Goal: Book appointment/travel/reservation

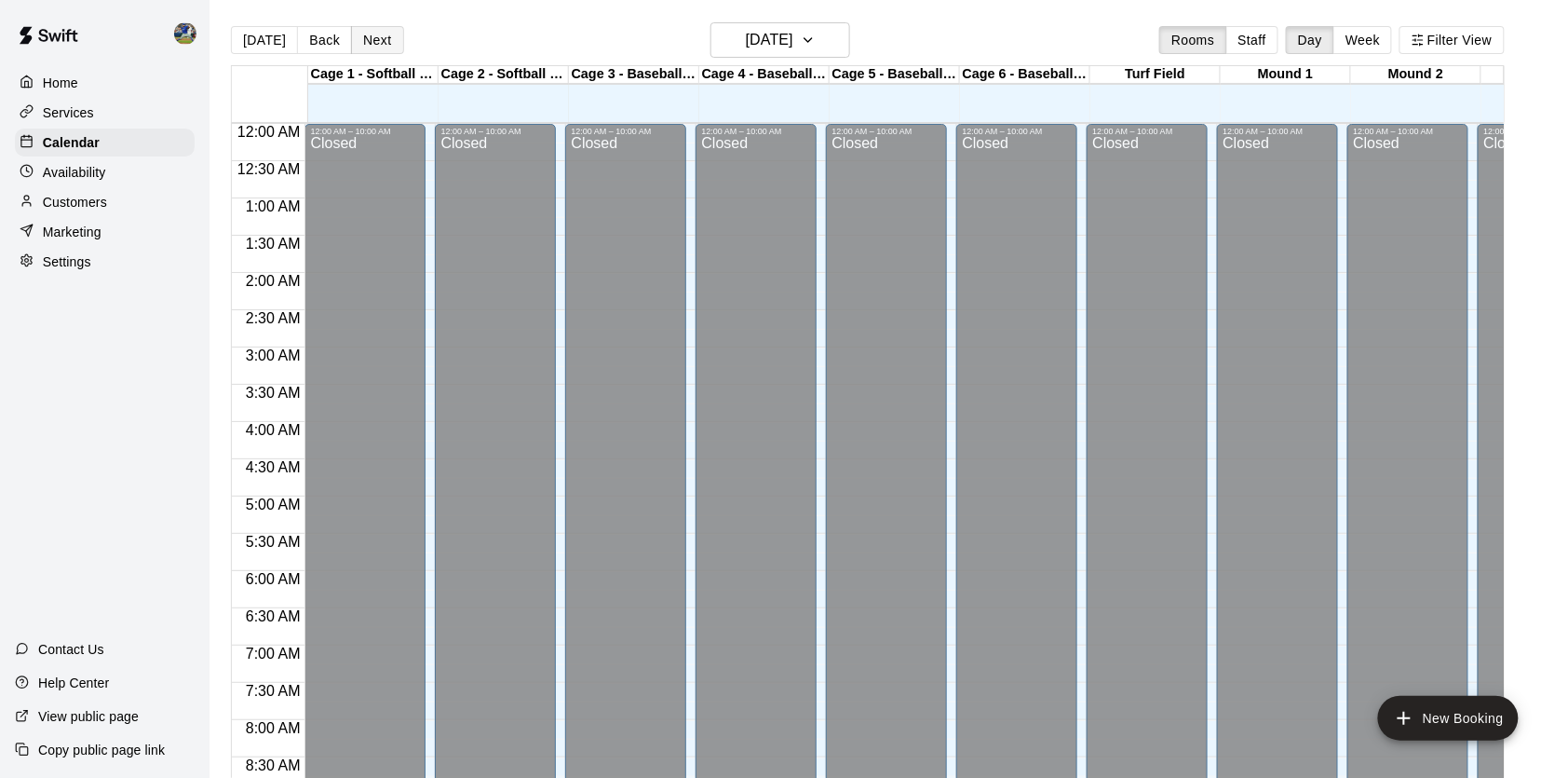
scroll to position [1057, 0]
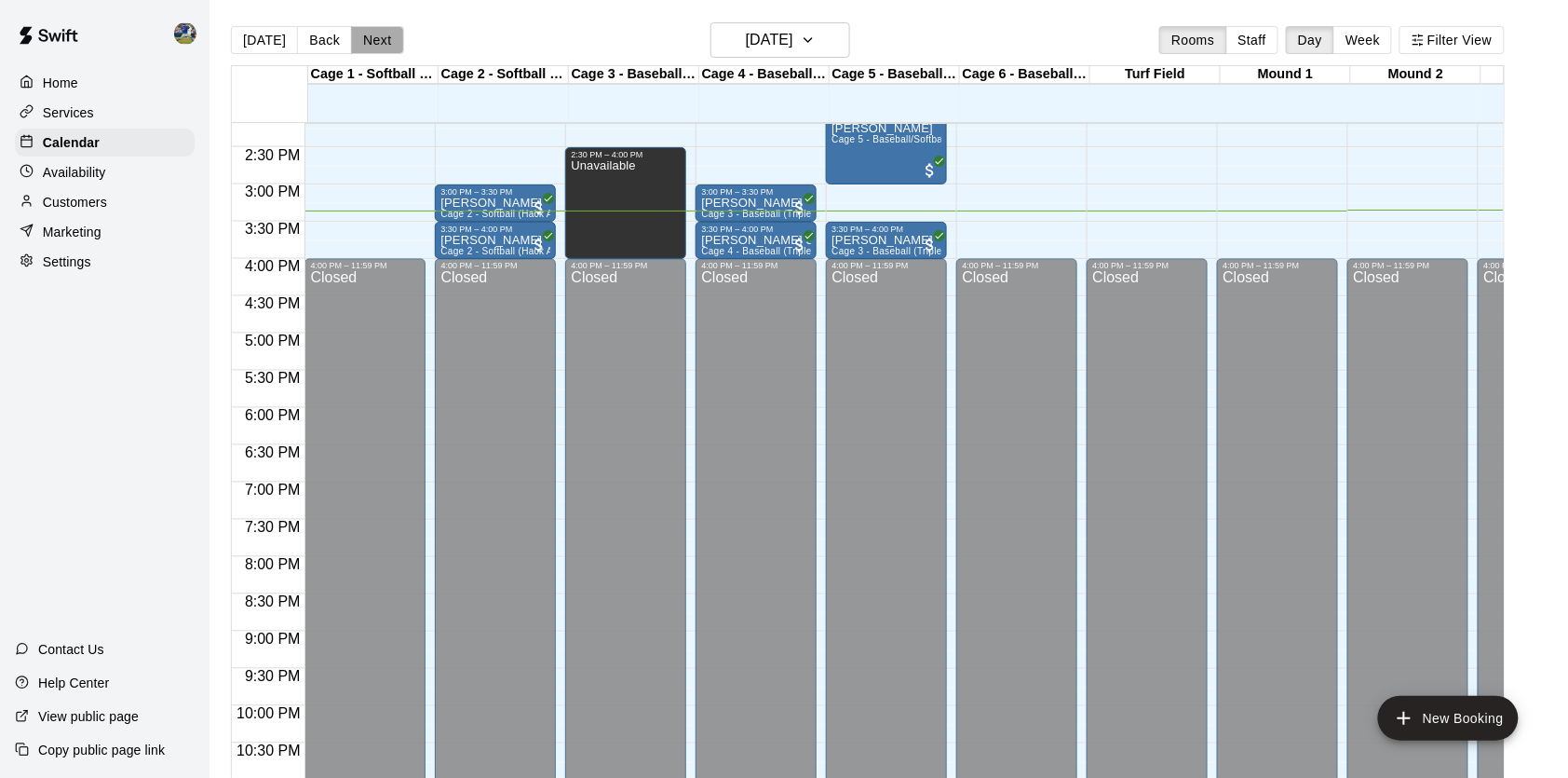
click at [377, 34] on button "Next" at bounding box center [377, 40] width 53 height 28
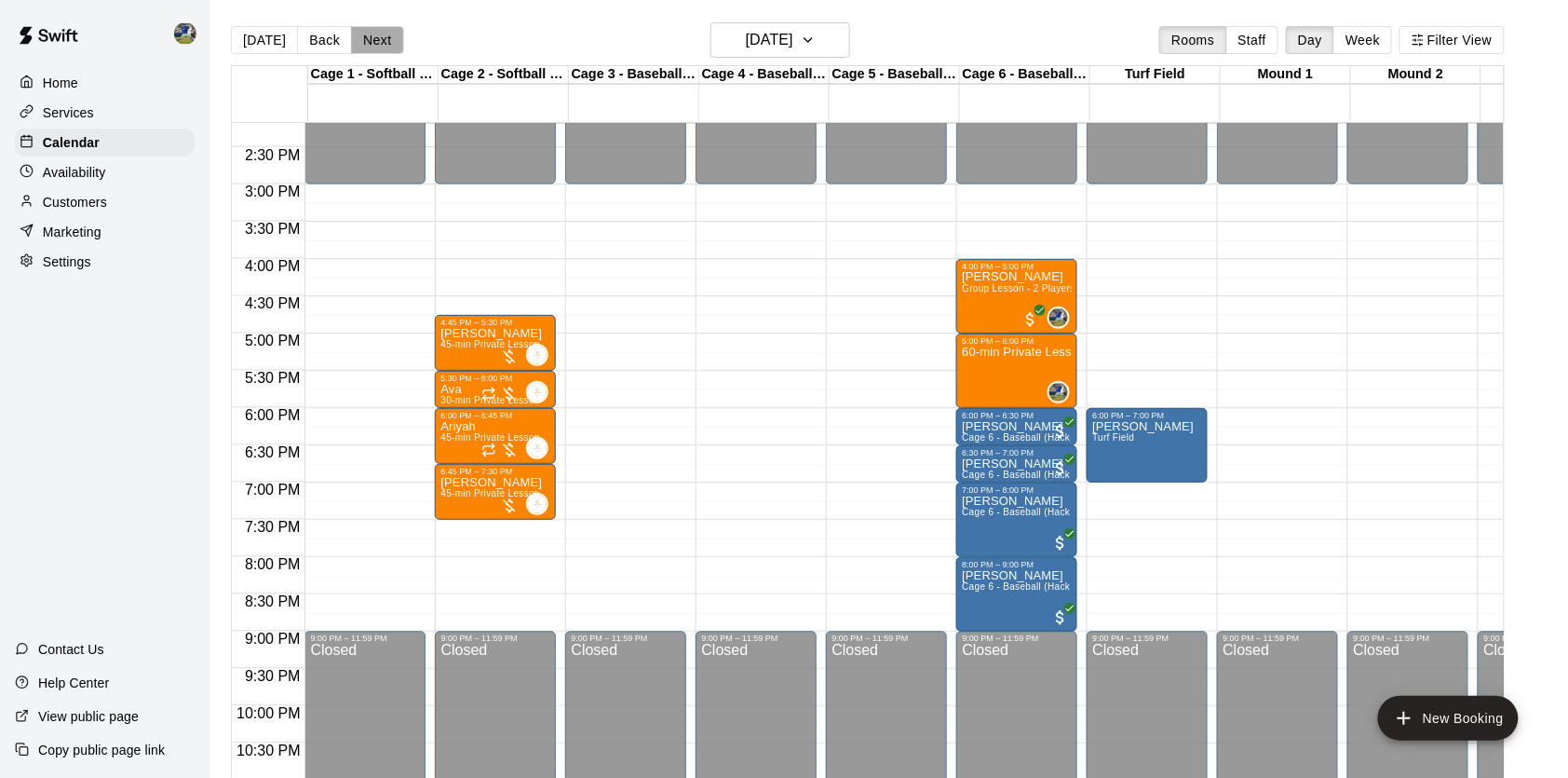
click at [377, 34] on button "Next" at bounding box center [377, 40] width 53 height 28
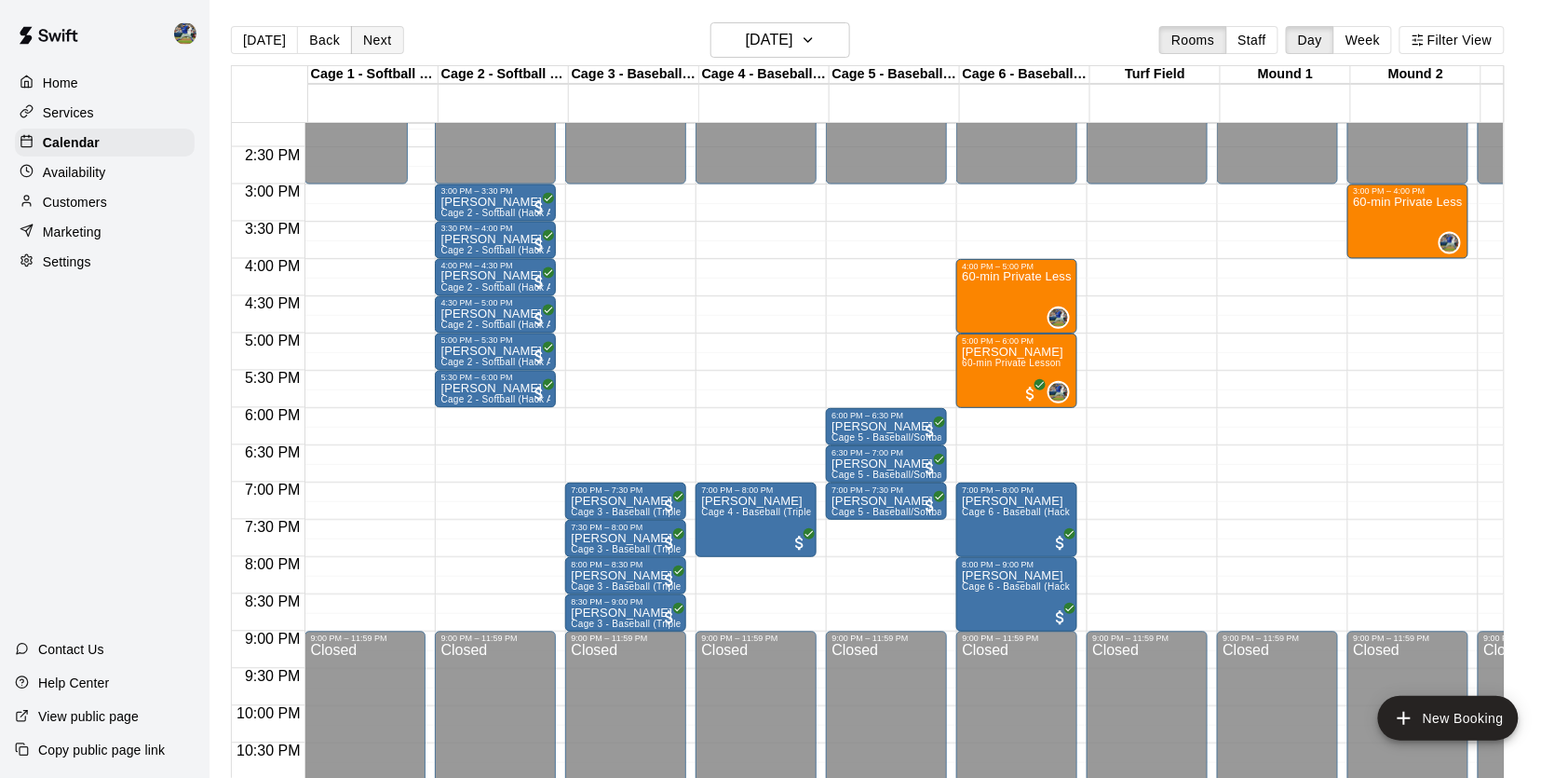
click at [377, 34] on button "Next" at bounding box center [377, 40] width 53 height 28
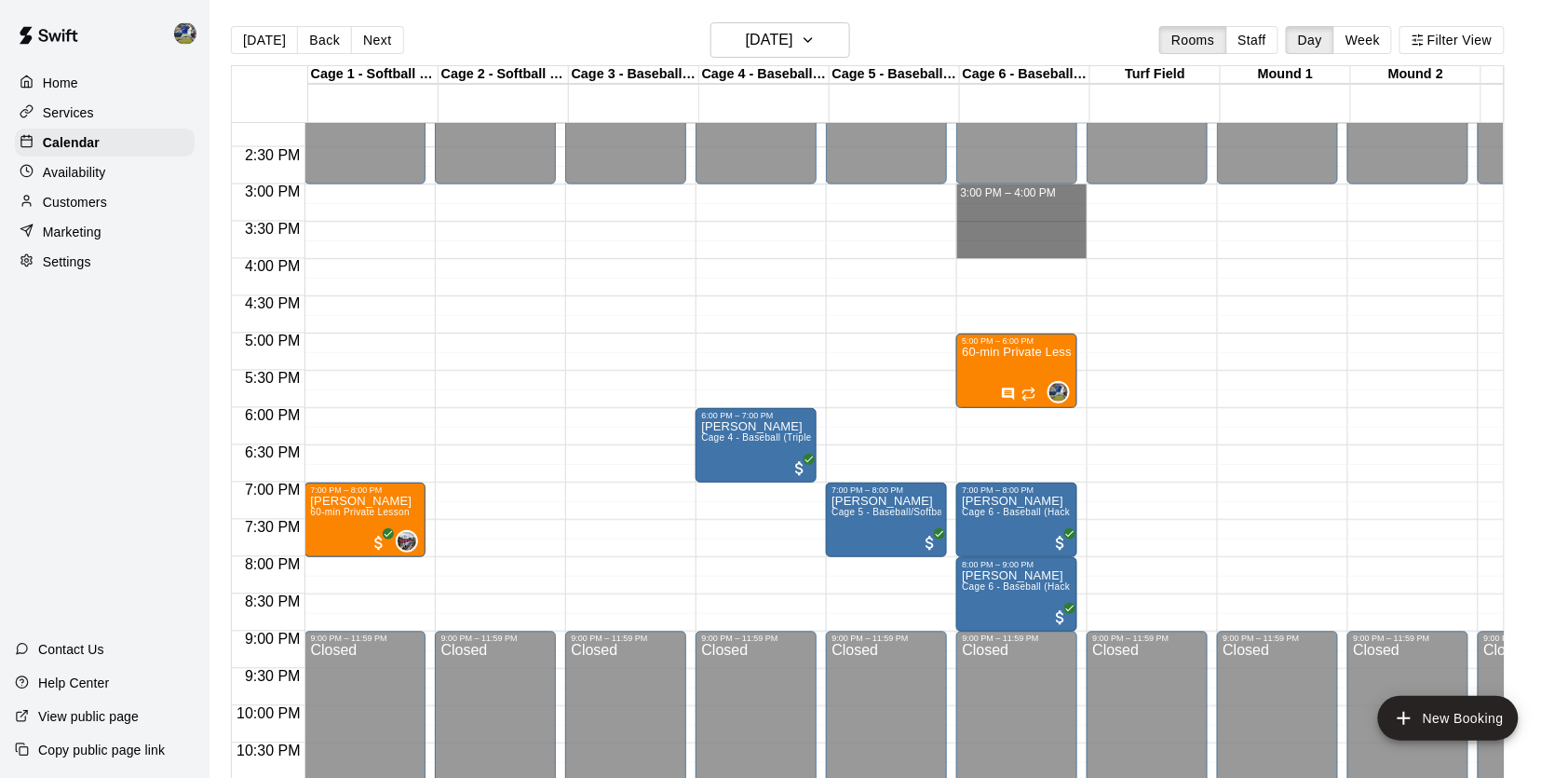
drag, startPoint x: 979, startPoint y: 202, endPoint x: 979, endPoint y: 245, distance: 43.0
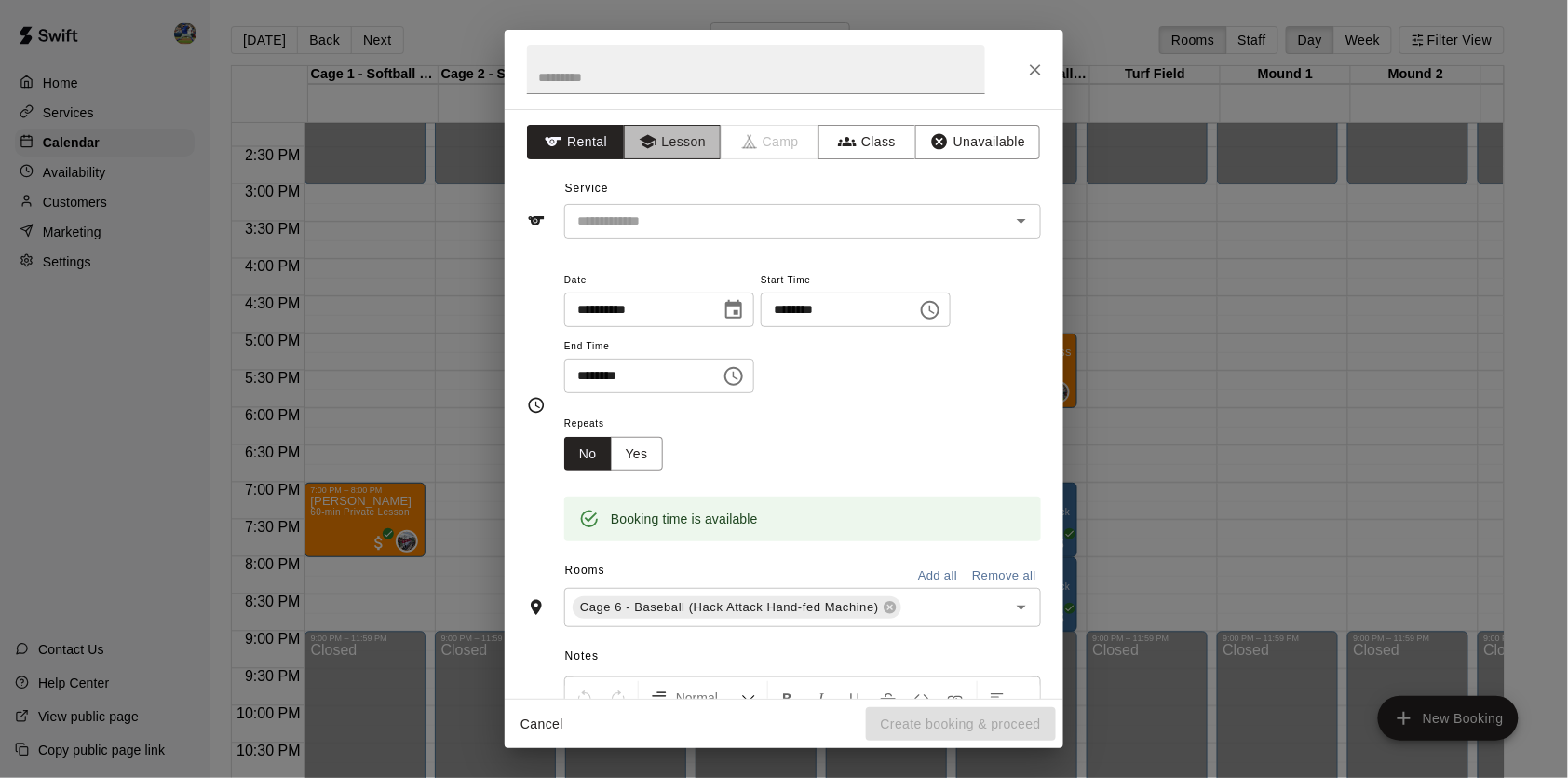
click at [710, 137] on button "Lesson" at bounding box center [673, 142] width 98 height 35
click at [710, 228] on input "text" at bounding box center [775, 220] width 411 height 23
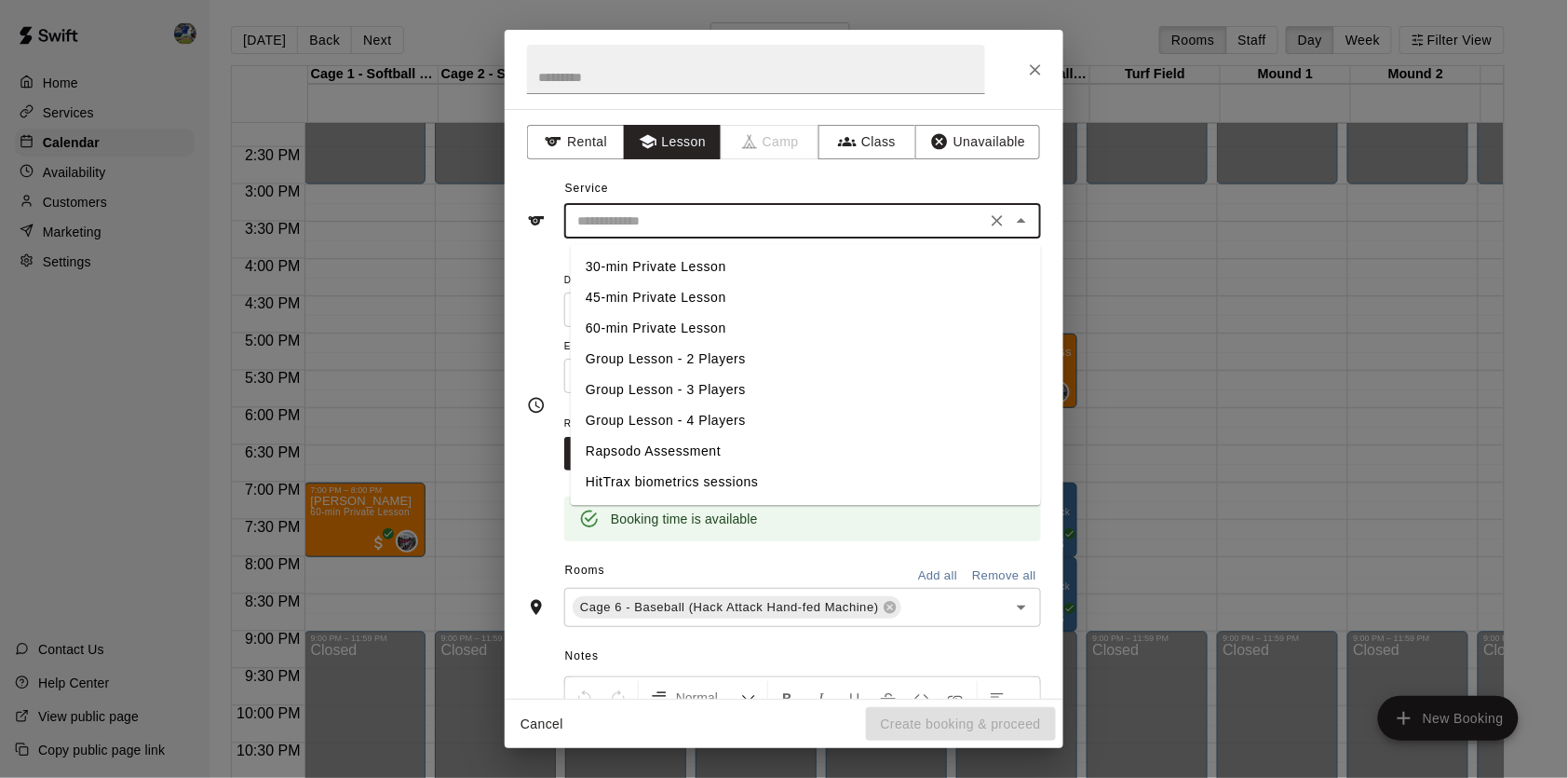
click at [670, 325] on li "60-min Private Lesson" at bounding box center [806, 328] width 470 height 31
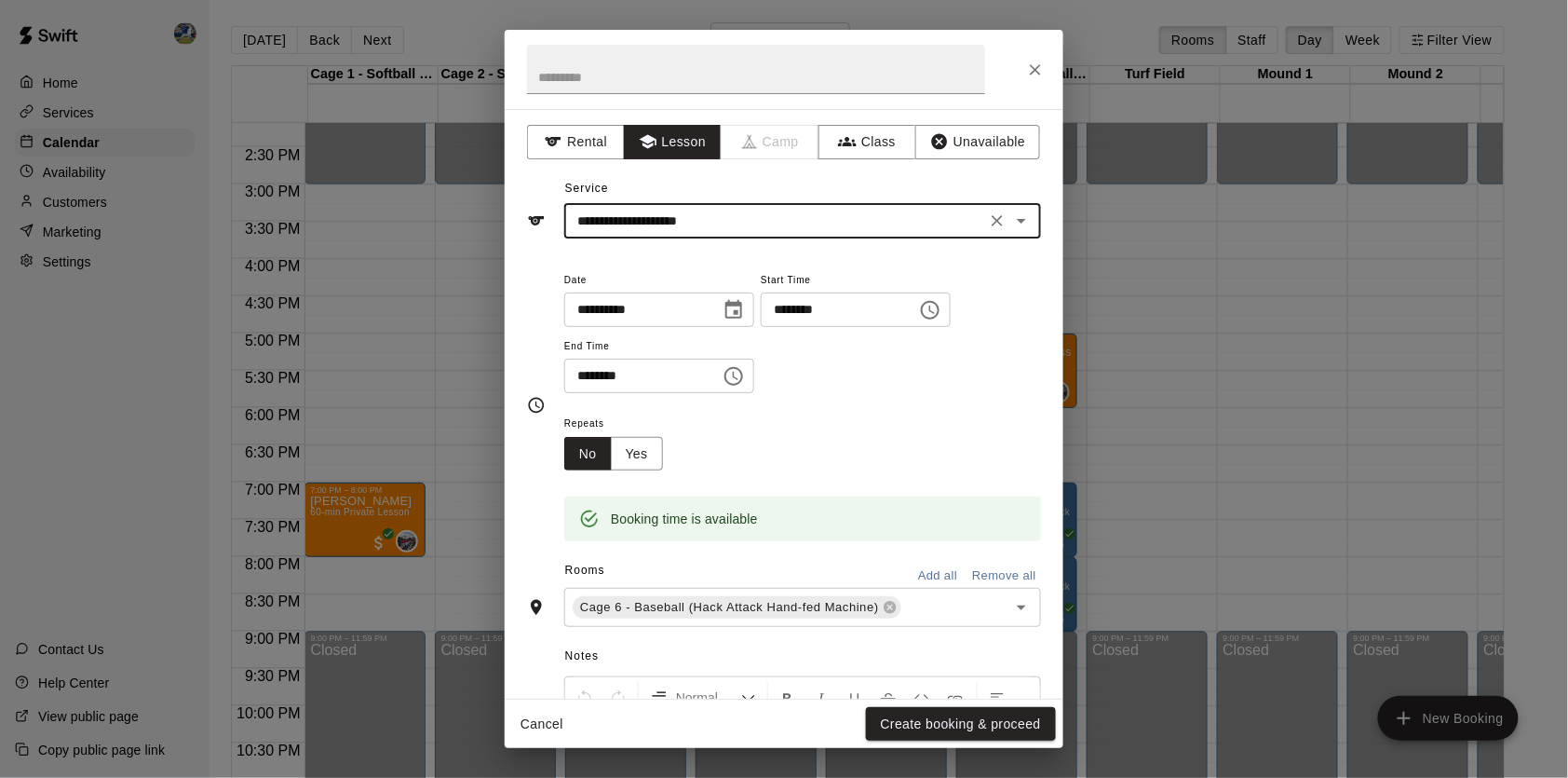
type input "**********"
click at [898, 731] on button "Create booking & proceed" at bounding box center [961, 723] width 190 height 35
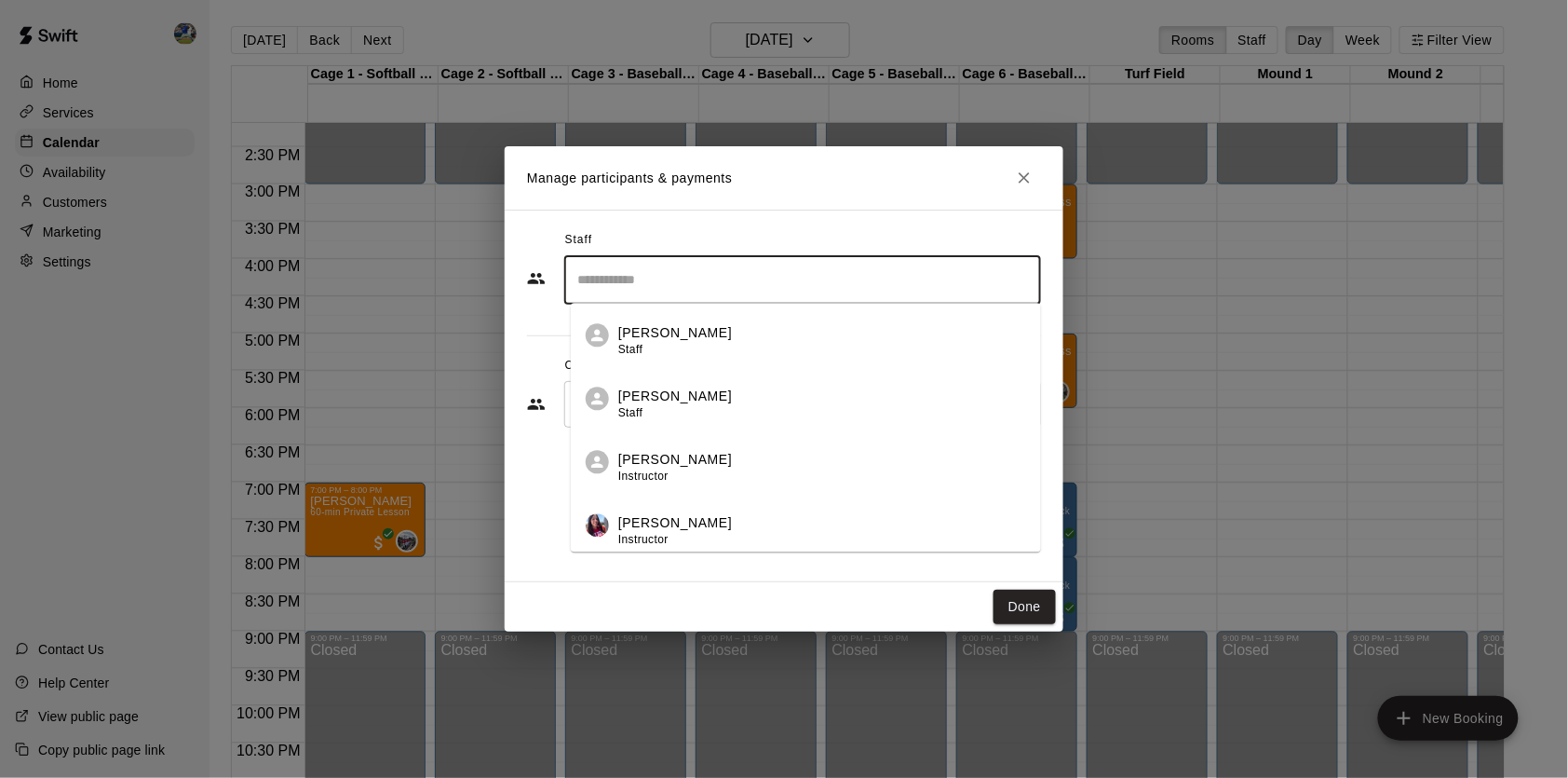
click at [814, 289] on input "Search staff" at bounding box center [803, 280] width 460 height 33
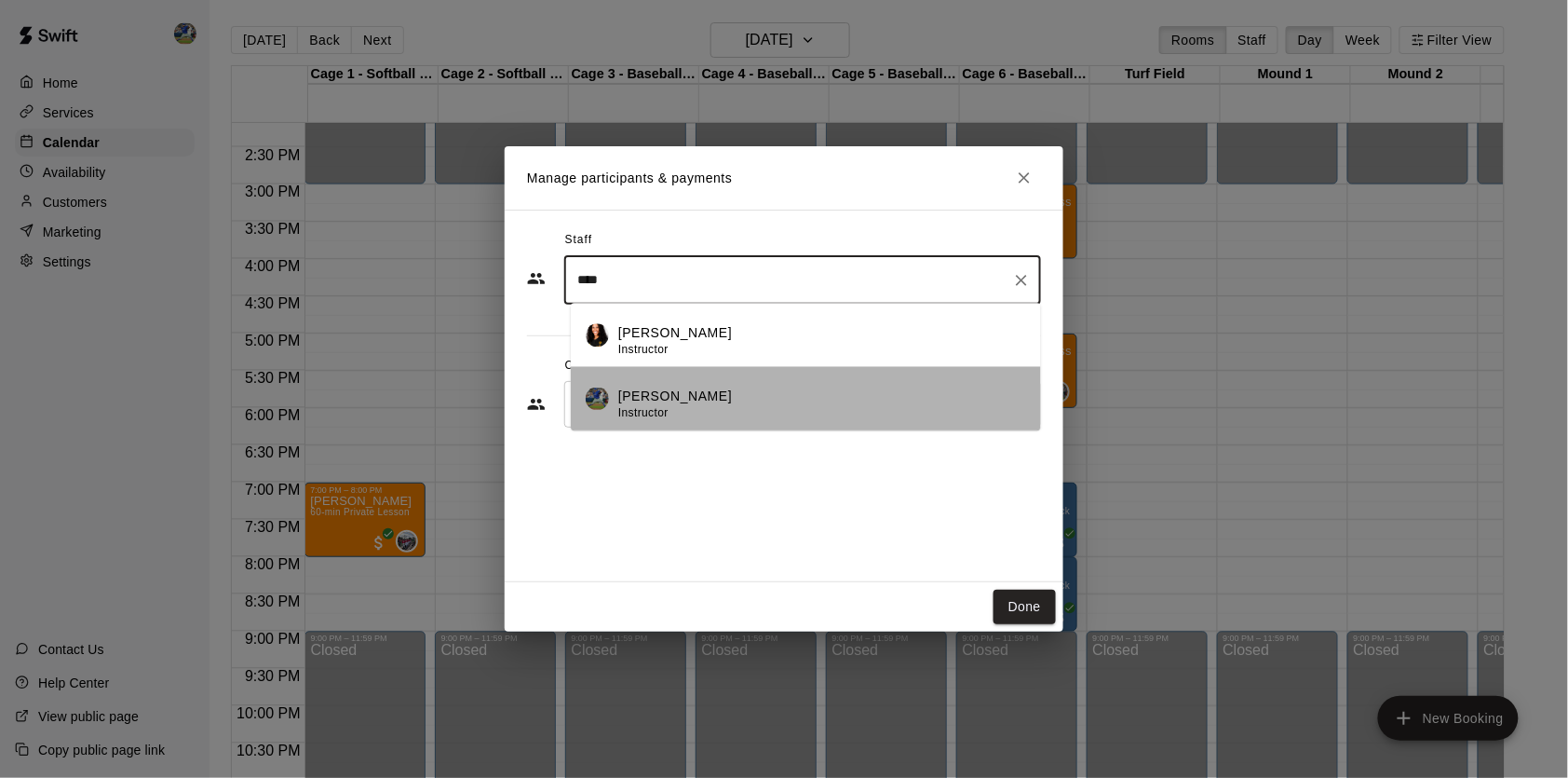
click at [731, 393] on div "[PERSON_NAME] Instructor" at bounding box center [822, 404] width 408 height 37
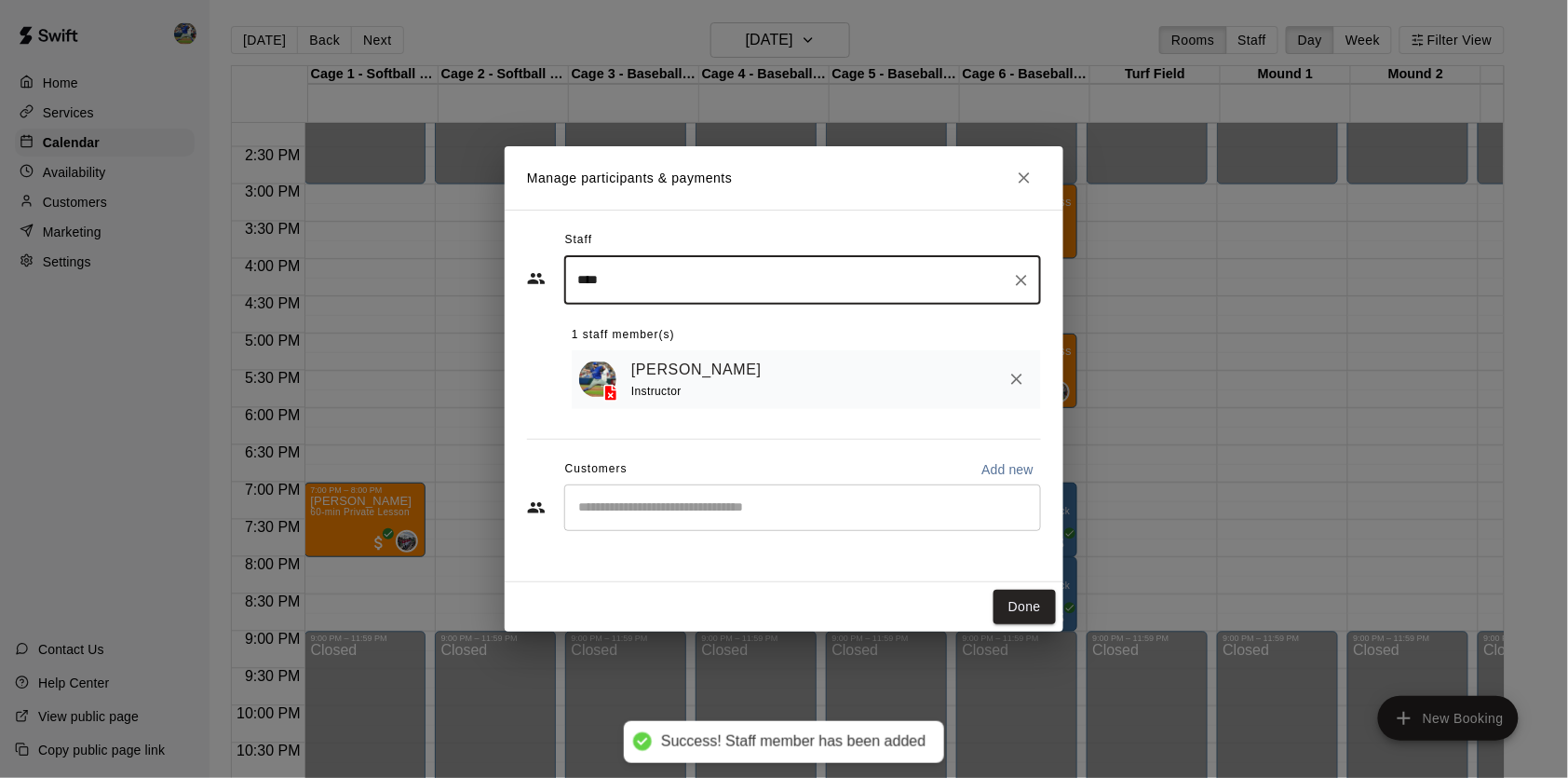
type input "****"
click at [39, 147] on div "Manage participants & payments Staff **** ​ 1 staff member(s) [PERSON_NAME] Ins…" at bounding box center [784, 389] width 1568 height 778
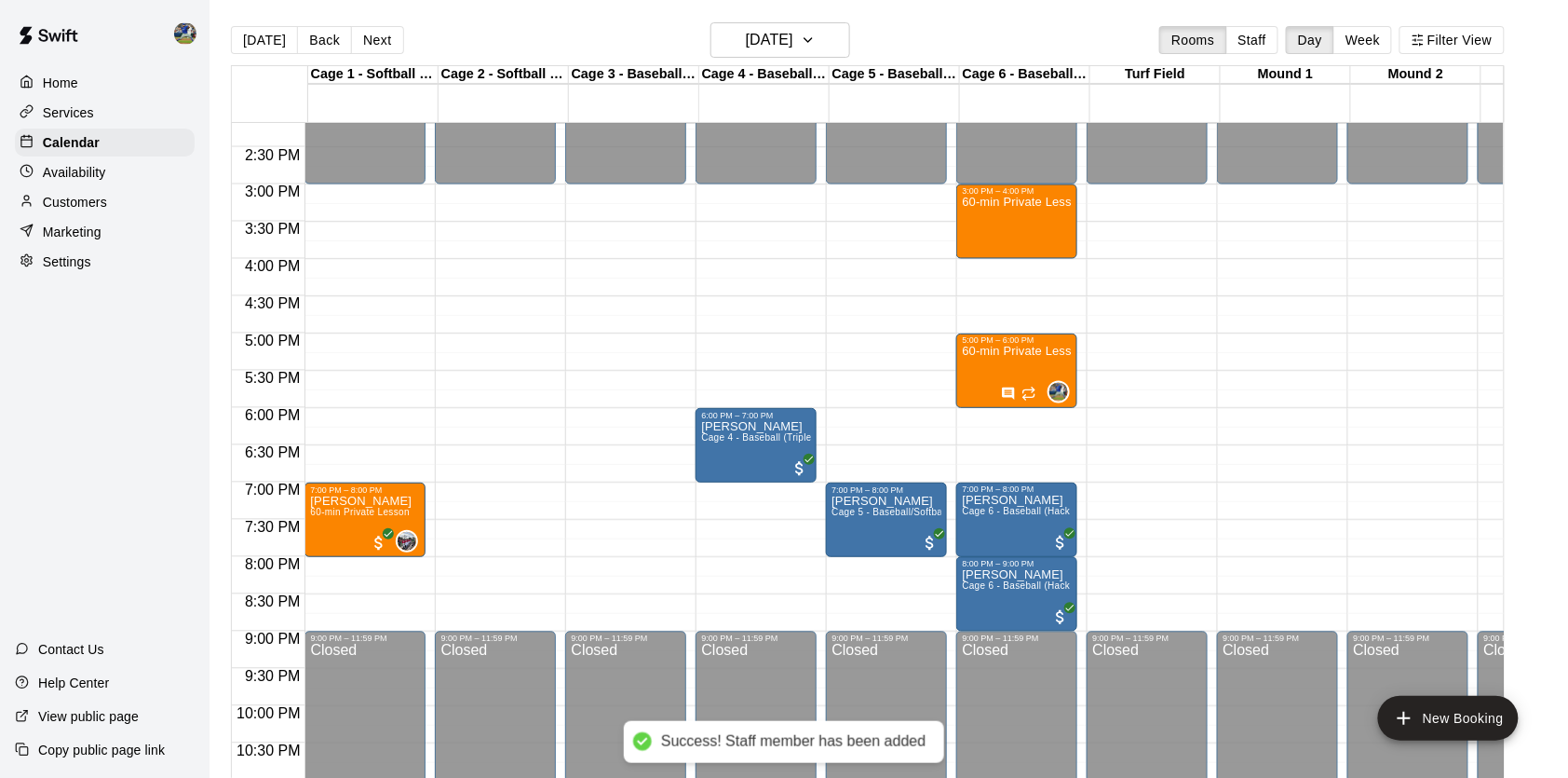
click at [79, 172] on p "Availability" at bounding box center [74, 172] width 64 height 19
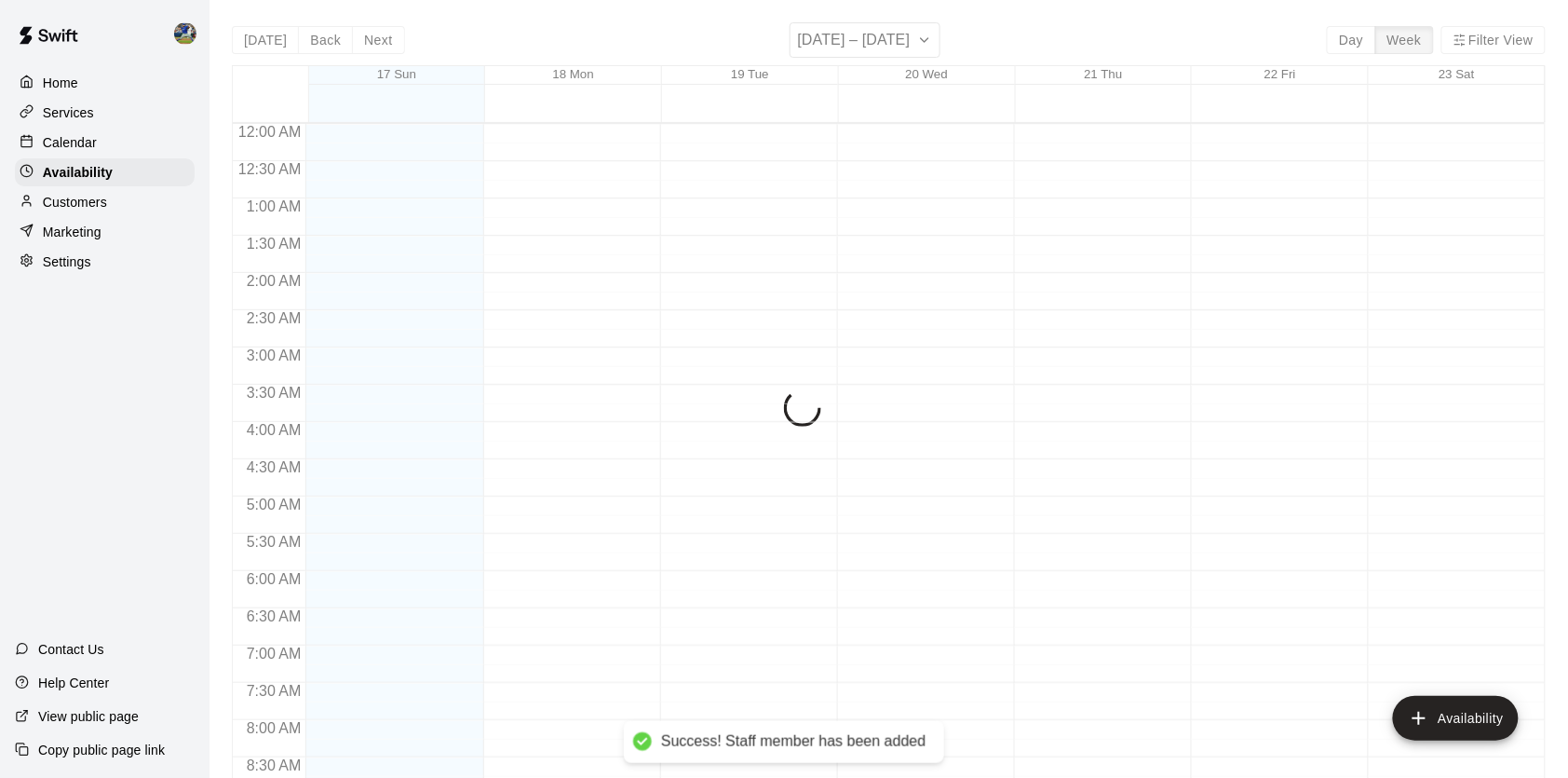
scroll to position [1112, 0]
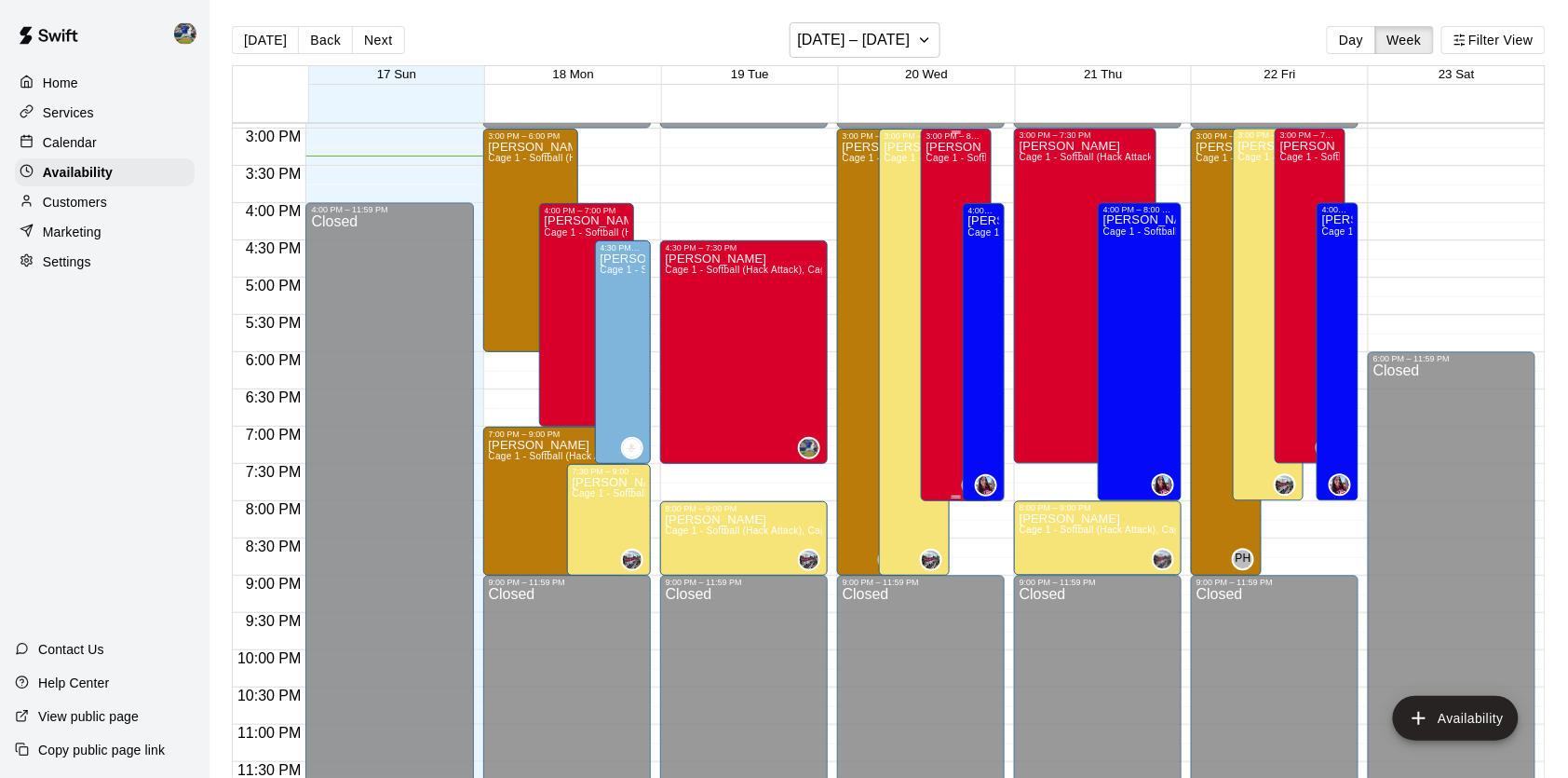
click at [938, 191] on div "[PERSON_NAME] Cage 1 - Softball (Hack Attack), Cage 2 - Softball (Triple Play),…" at bounding box center [957, 530] width 61 height 778
click at [947, 169] on icon "edit" at bounding box center [946, 162] width 17 height 17
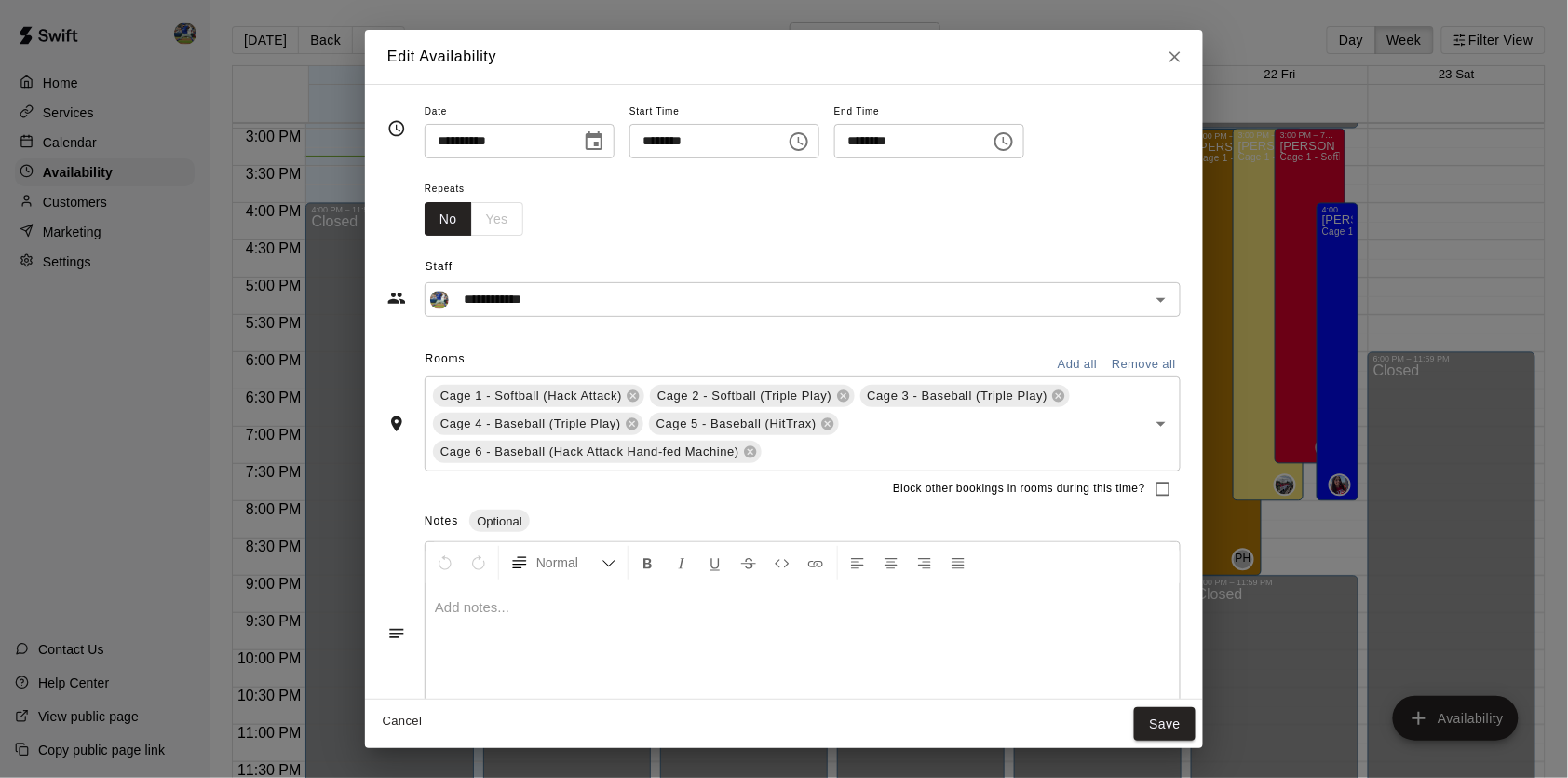
click at [730, 133] on input "********" at bounding box center [701, 141] width 144 height 35
type input "********"
click at [1161, 718] on button "Save" at bounding box center [1165, 723] width 62 height 35
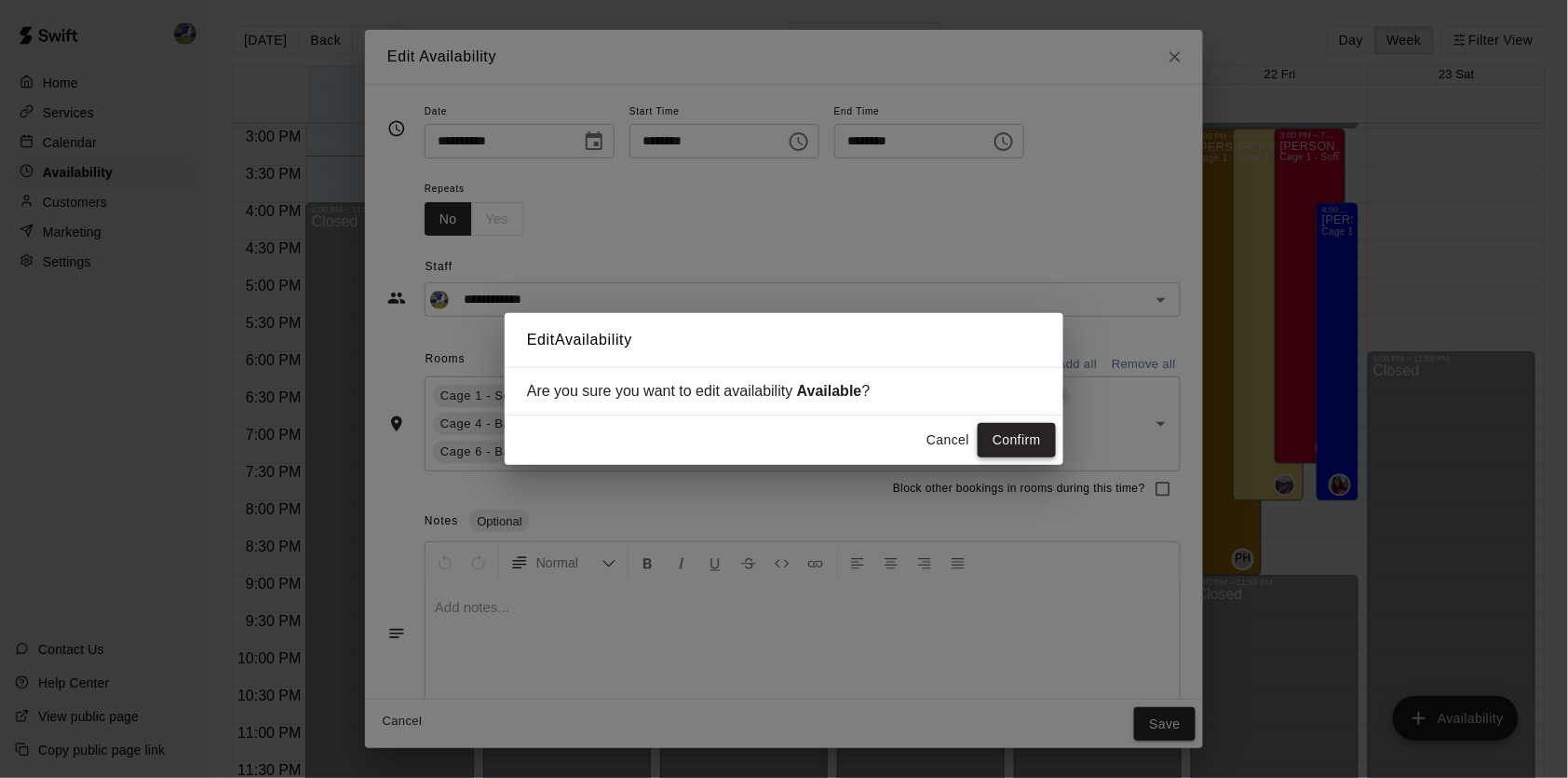
click at [1013, 446] on button "Confirm" at bounding box center [1016, 440] width 78 height 35
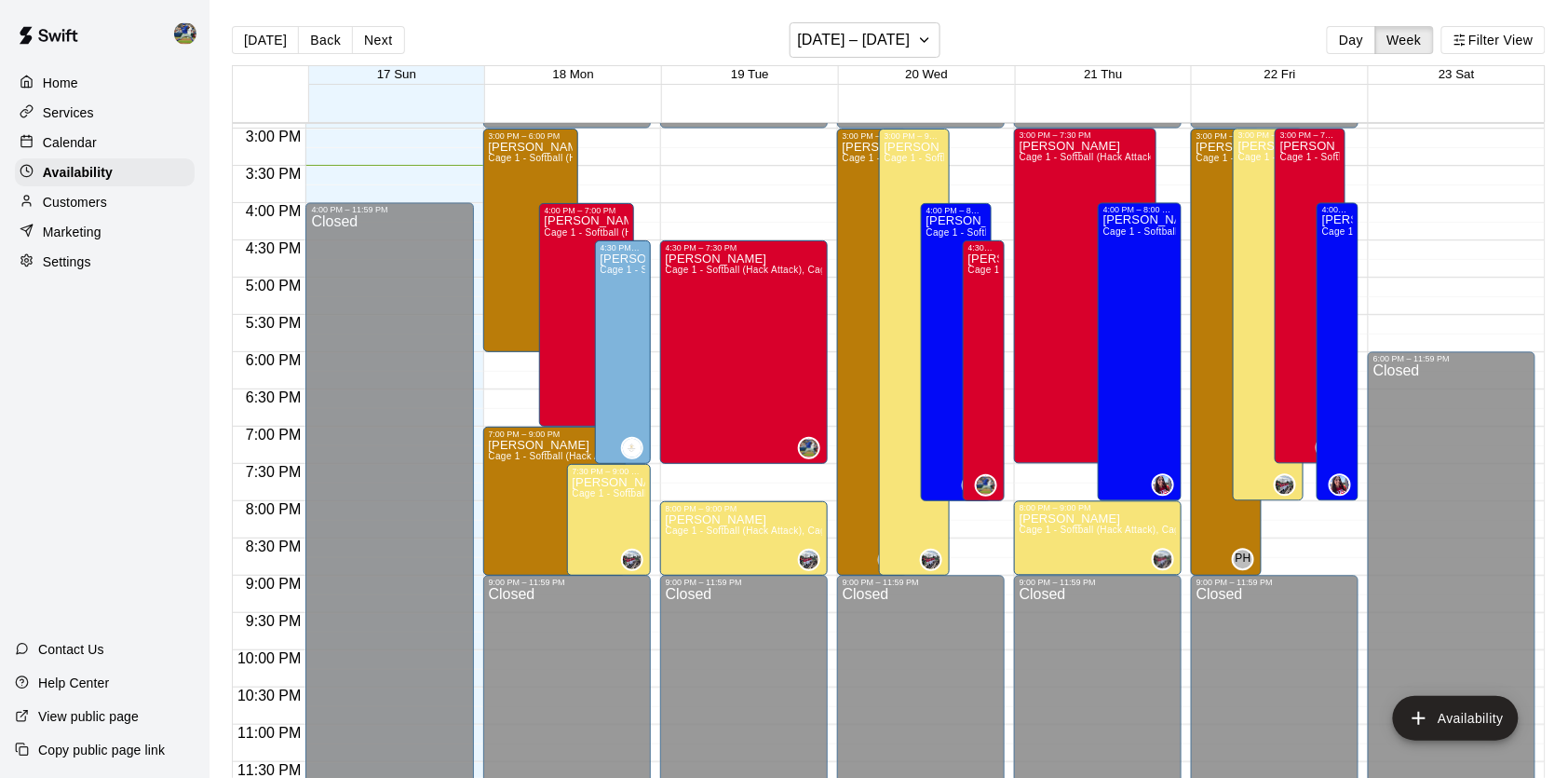
click at [144, 148] on div "Calendar" at bounding box center [104, 142] width 180 height 28
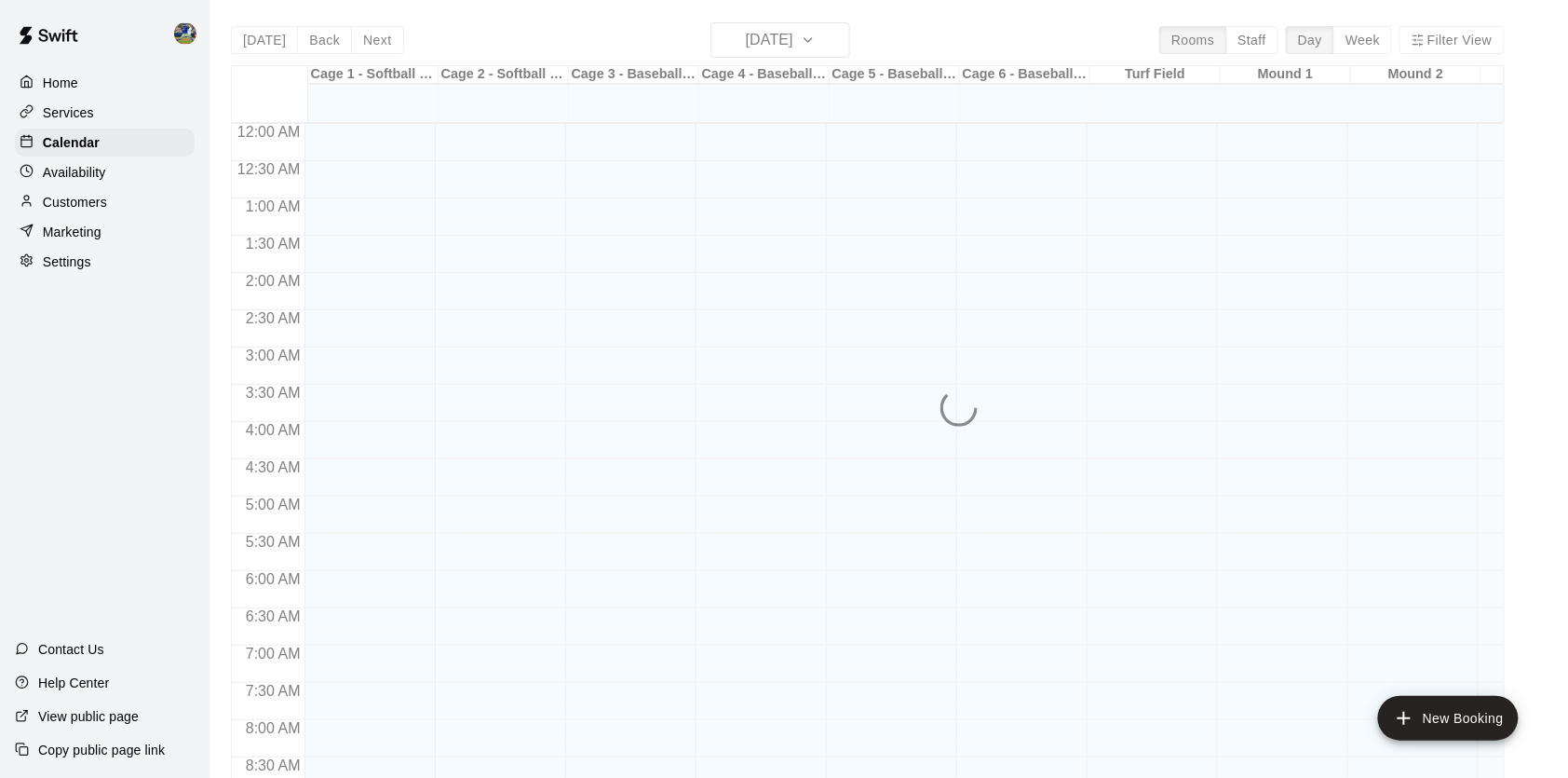
scroll to position [1057, 0]
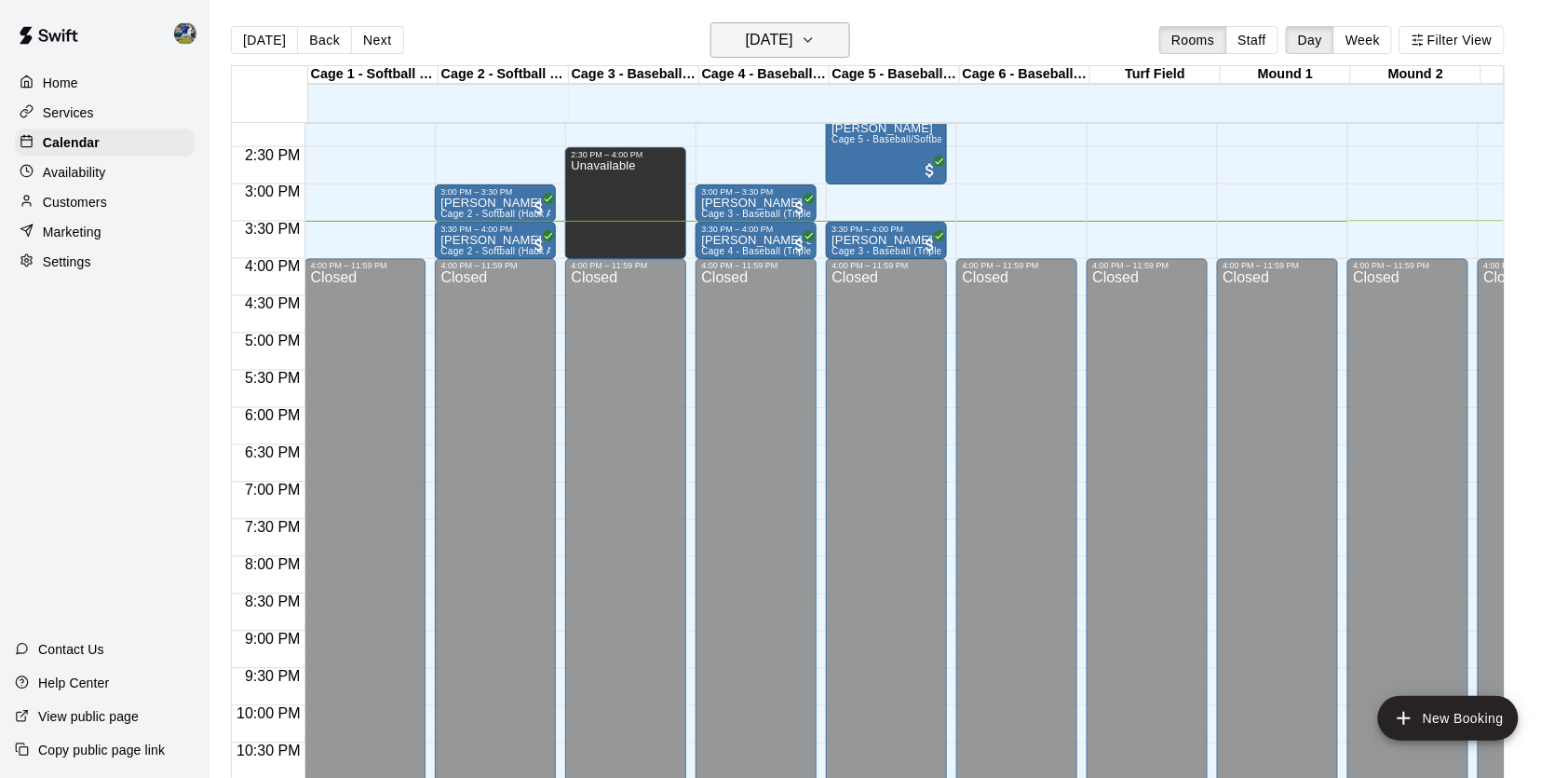
click at [793, 45] on h6 "[DATE]" at bounding box center [770, 40] width 48 height 26
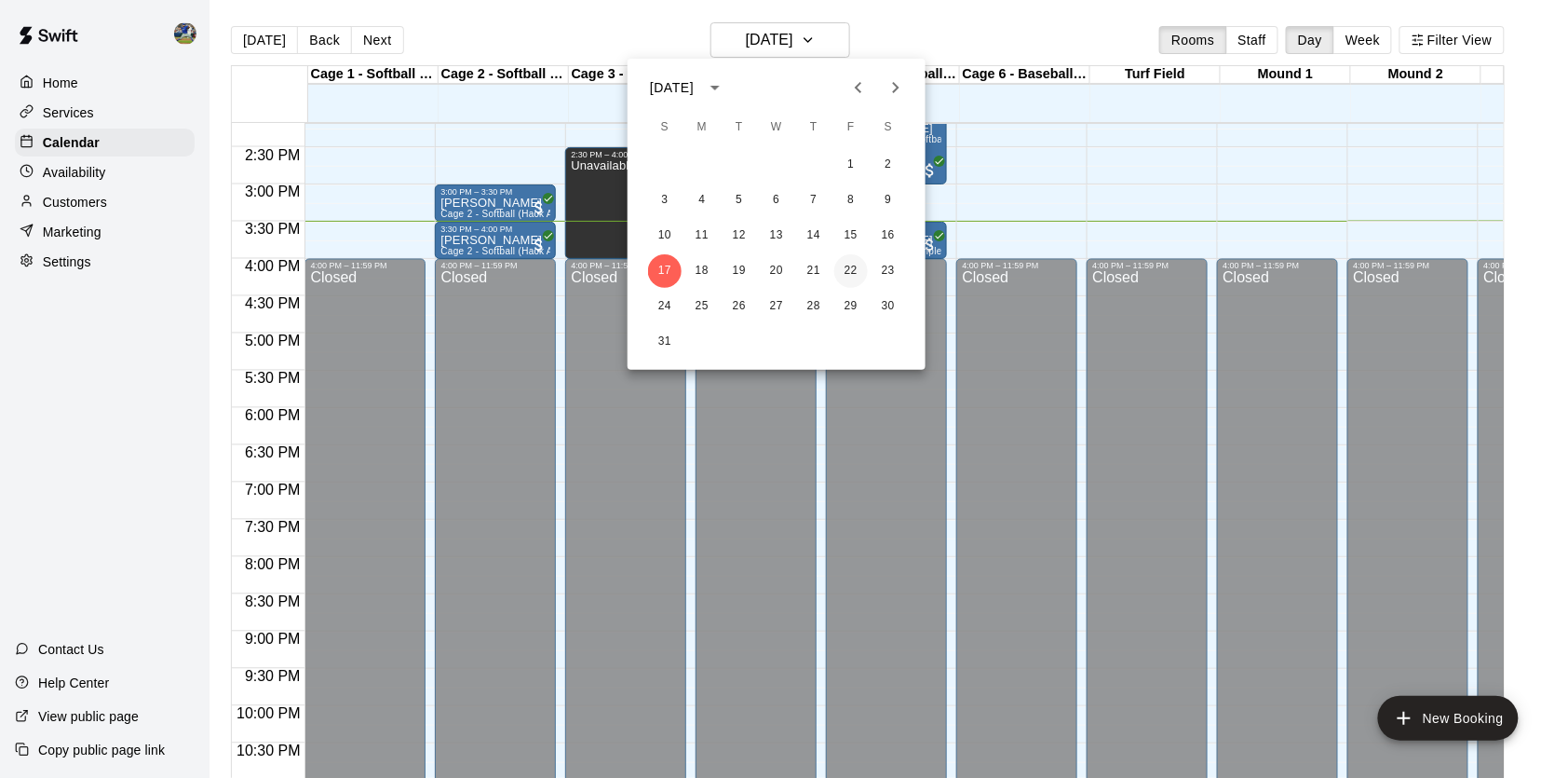
click at [837, 264] on button "22" at bounding box center [851, 271] width 34 height 34
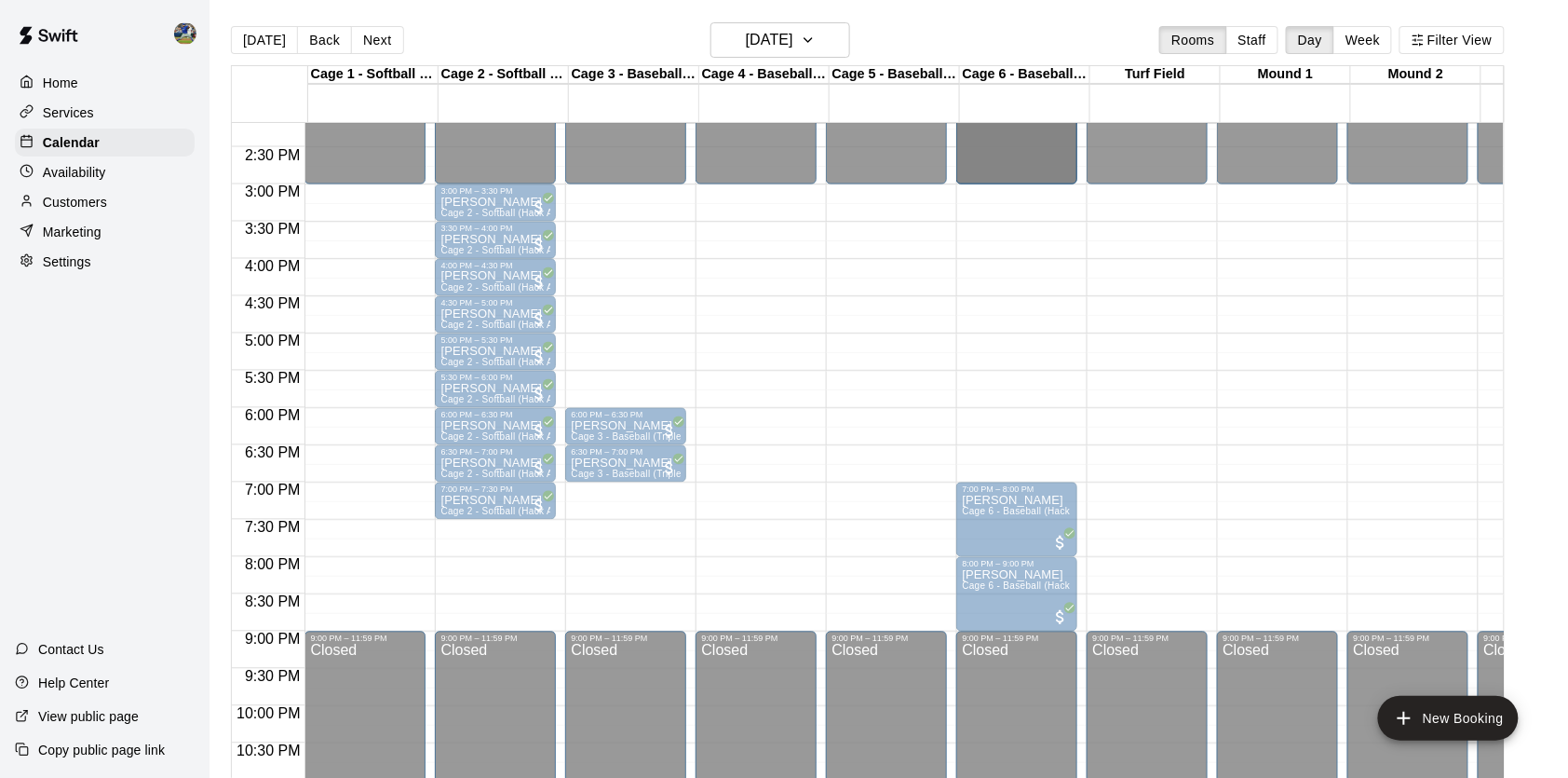
scroll to position [0, 0]
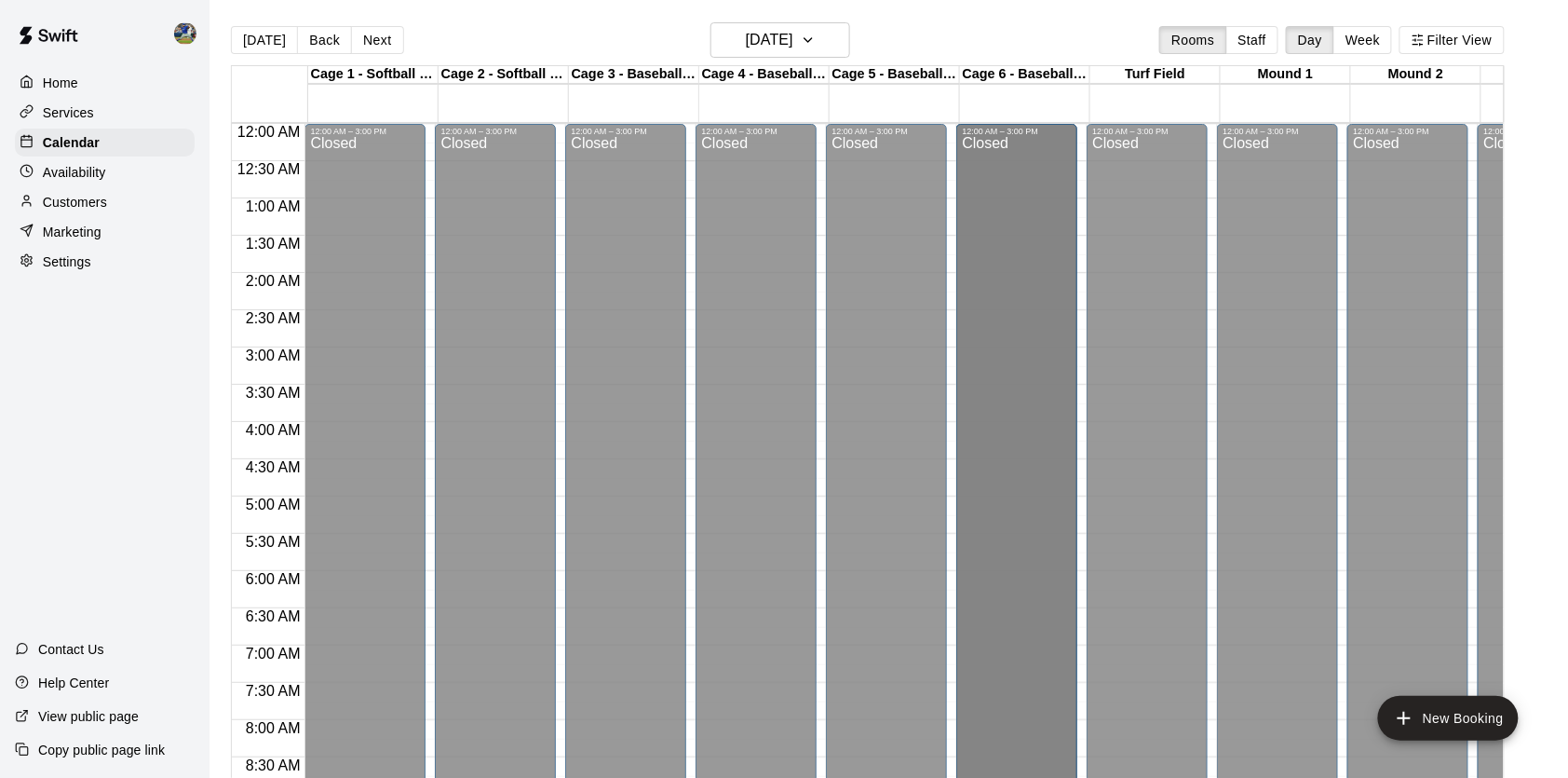
drag, startPoint x: 1027, startPoint y: 182, endPoint x: 1027, endPoint y: 193, distance: 11.0
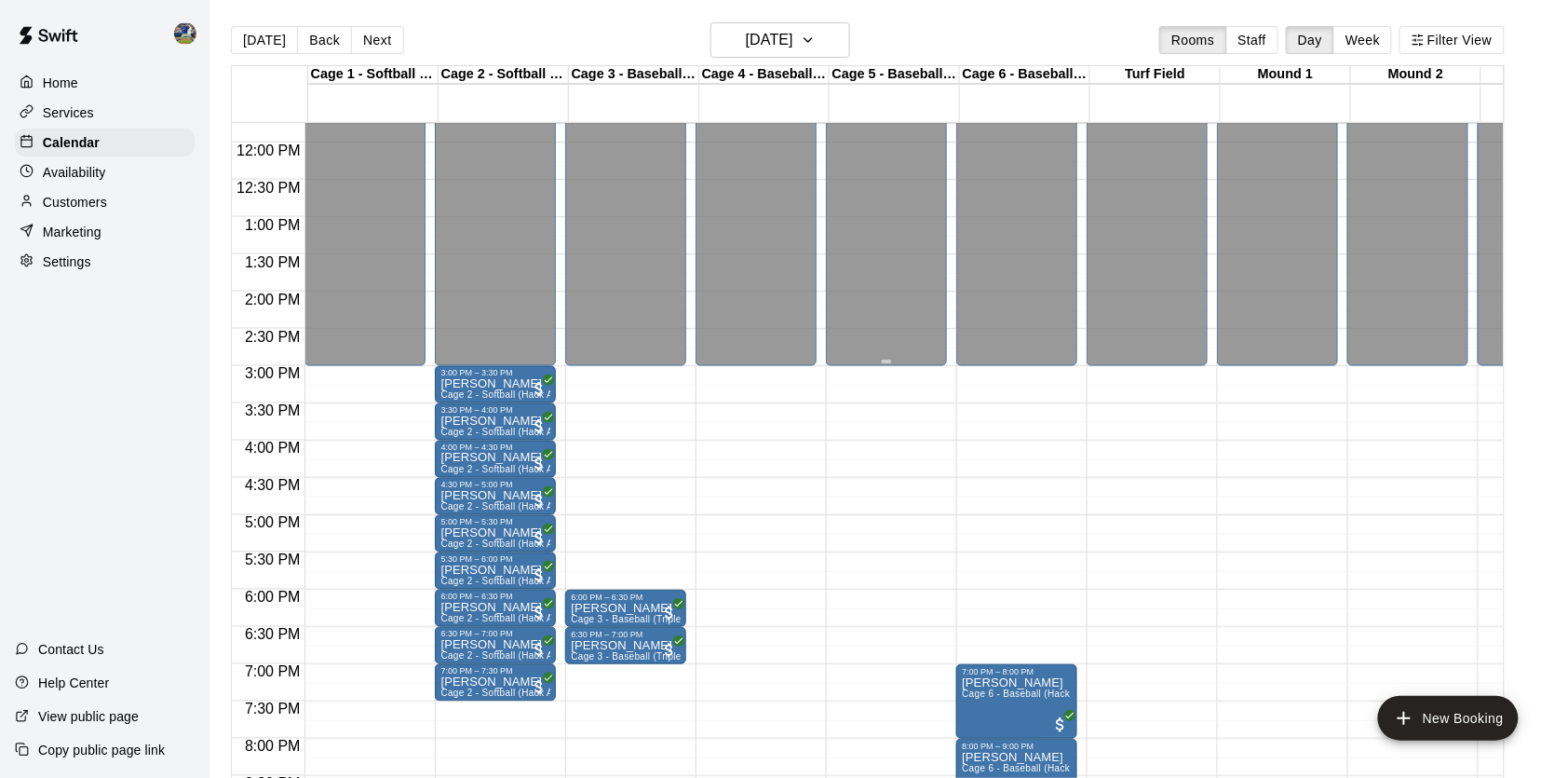
scroll to position [928, 0]
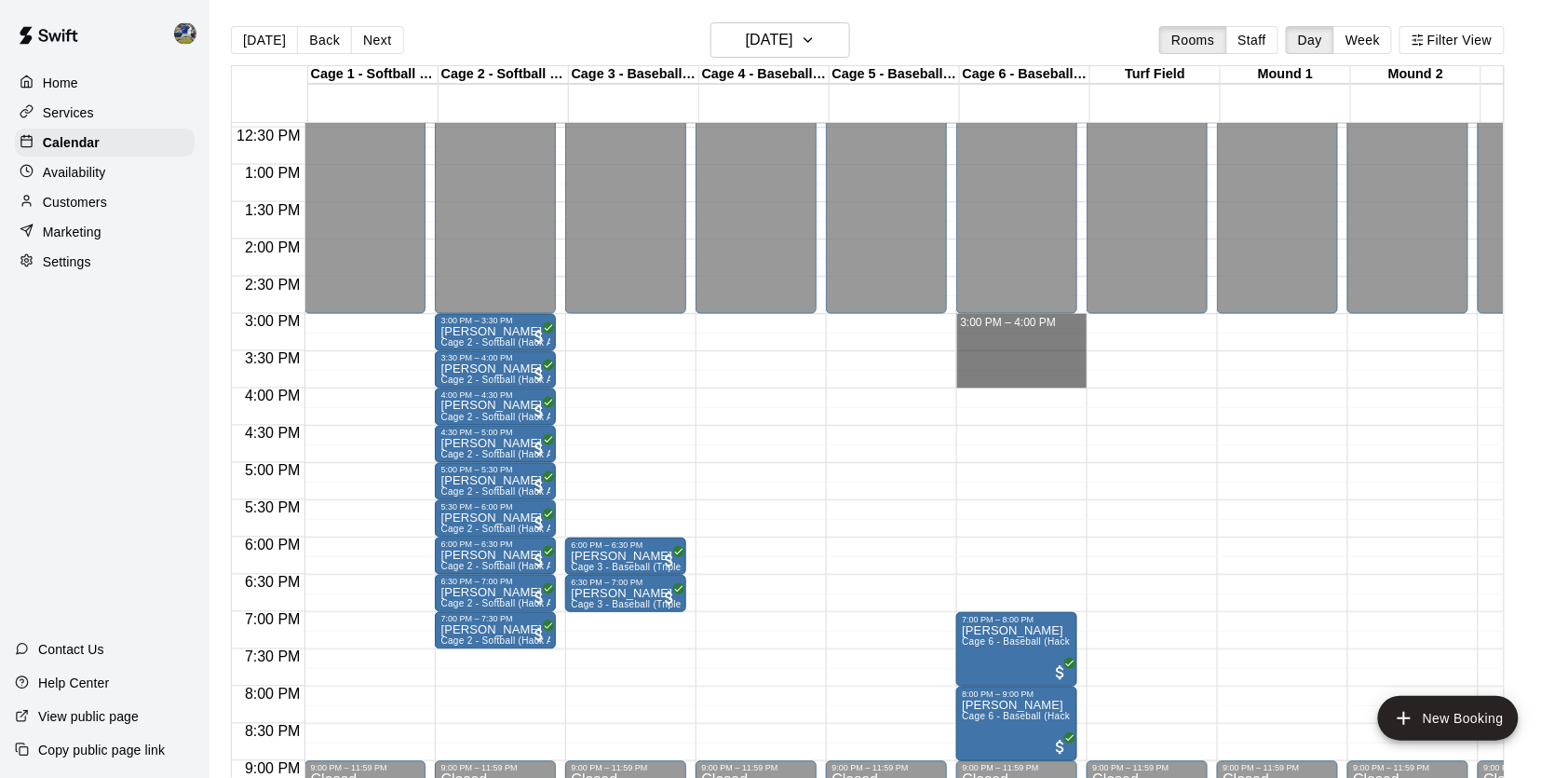
drag, startPoint x: 1019, startPoint y: 322, endPoint x: 1019, endPoint y: 387, distance: 65.0
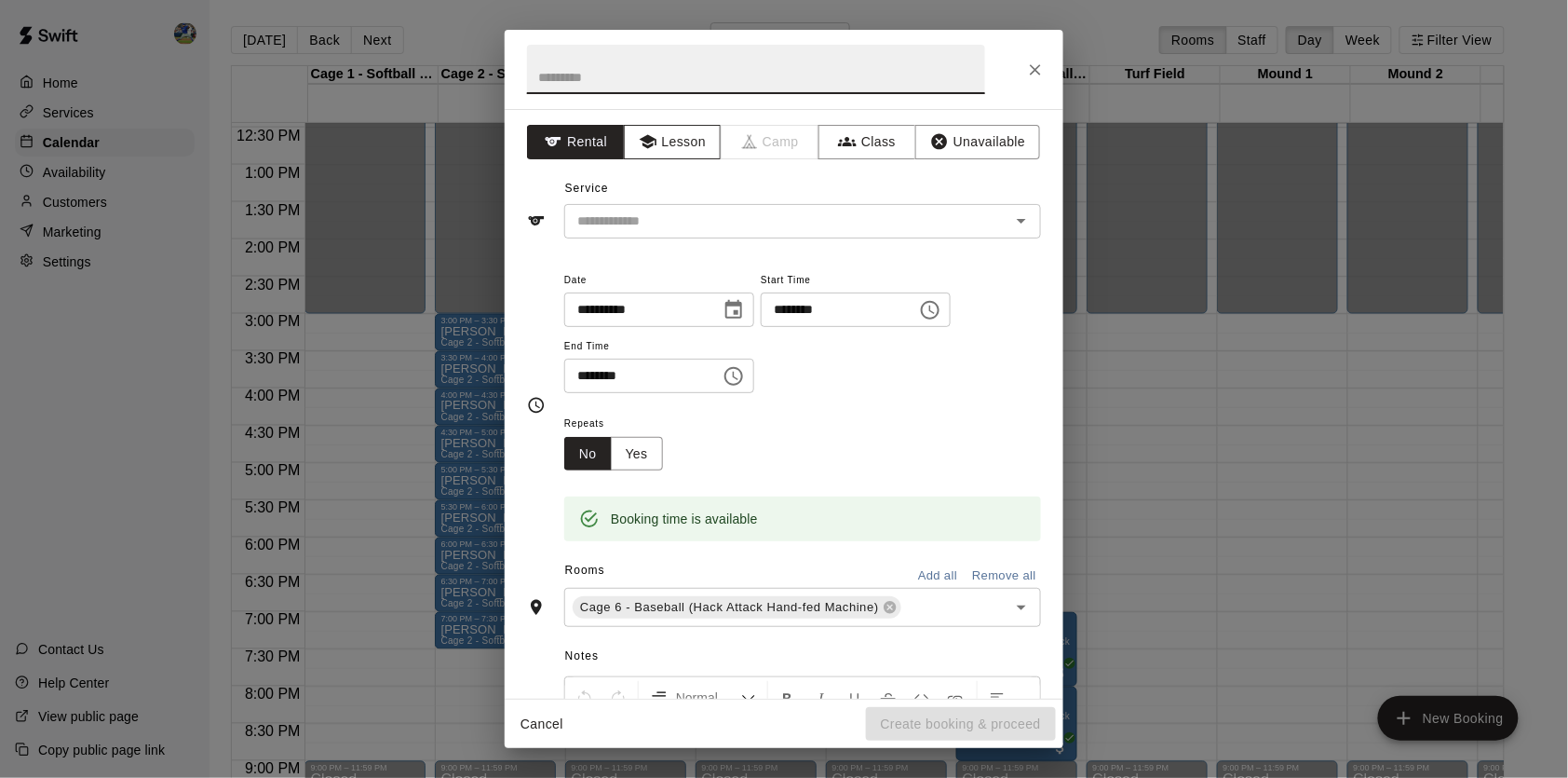
click at [656, 137] on icon "button" at bounding box center [648, 141] width 19 height 19
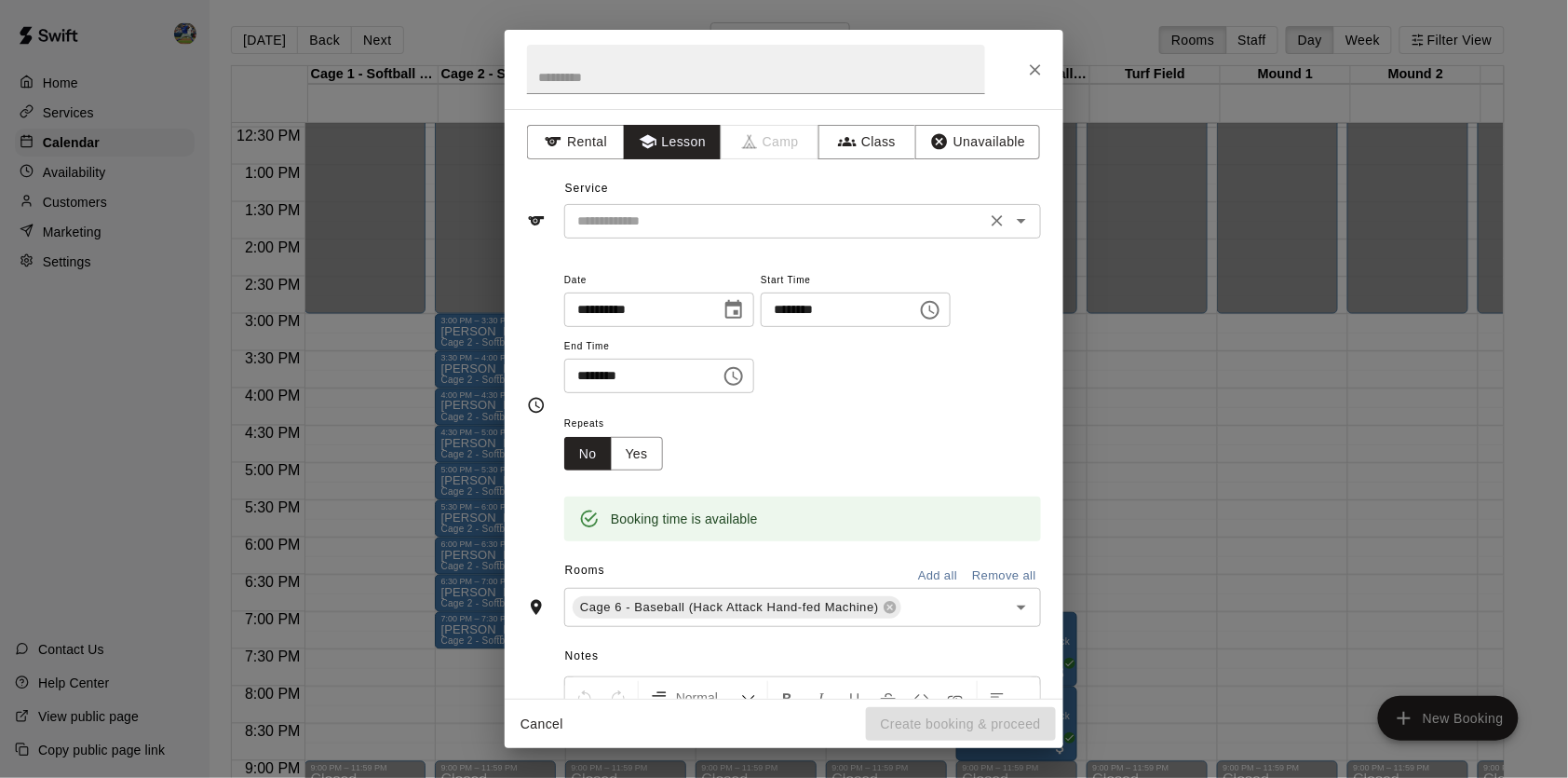
click at [656, 221] on input "text" at bounding box center [775, 220] width 411 height 23
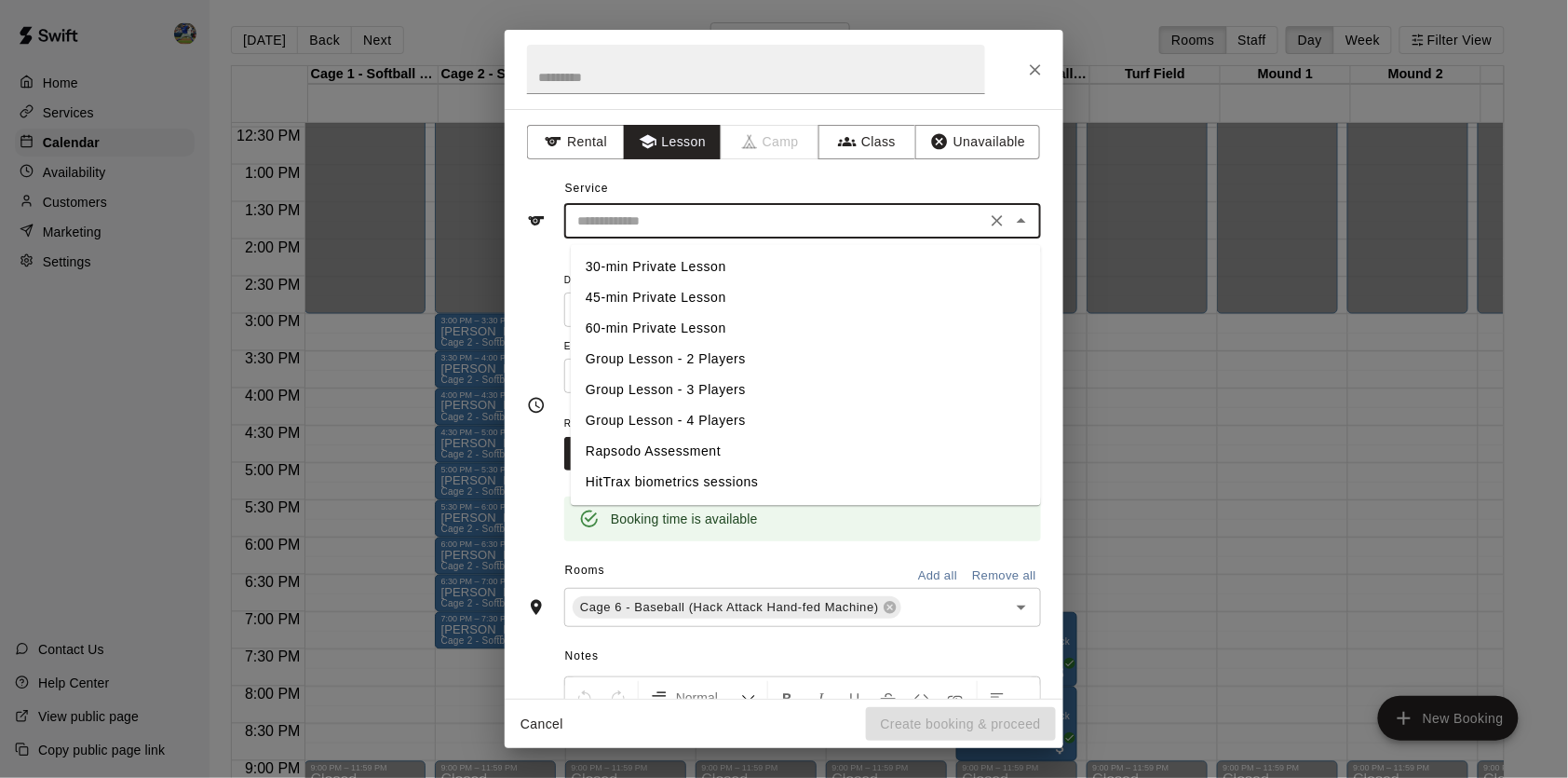
click at [643, 314] on li "60-min Private Lesson" at bounding box center [806, 328] width 470 height 31
type input "**********"
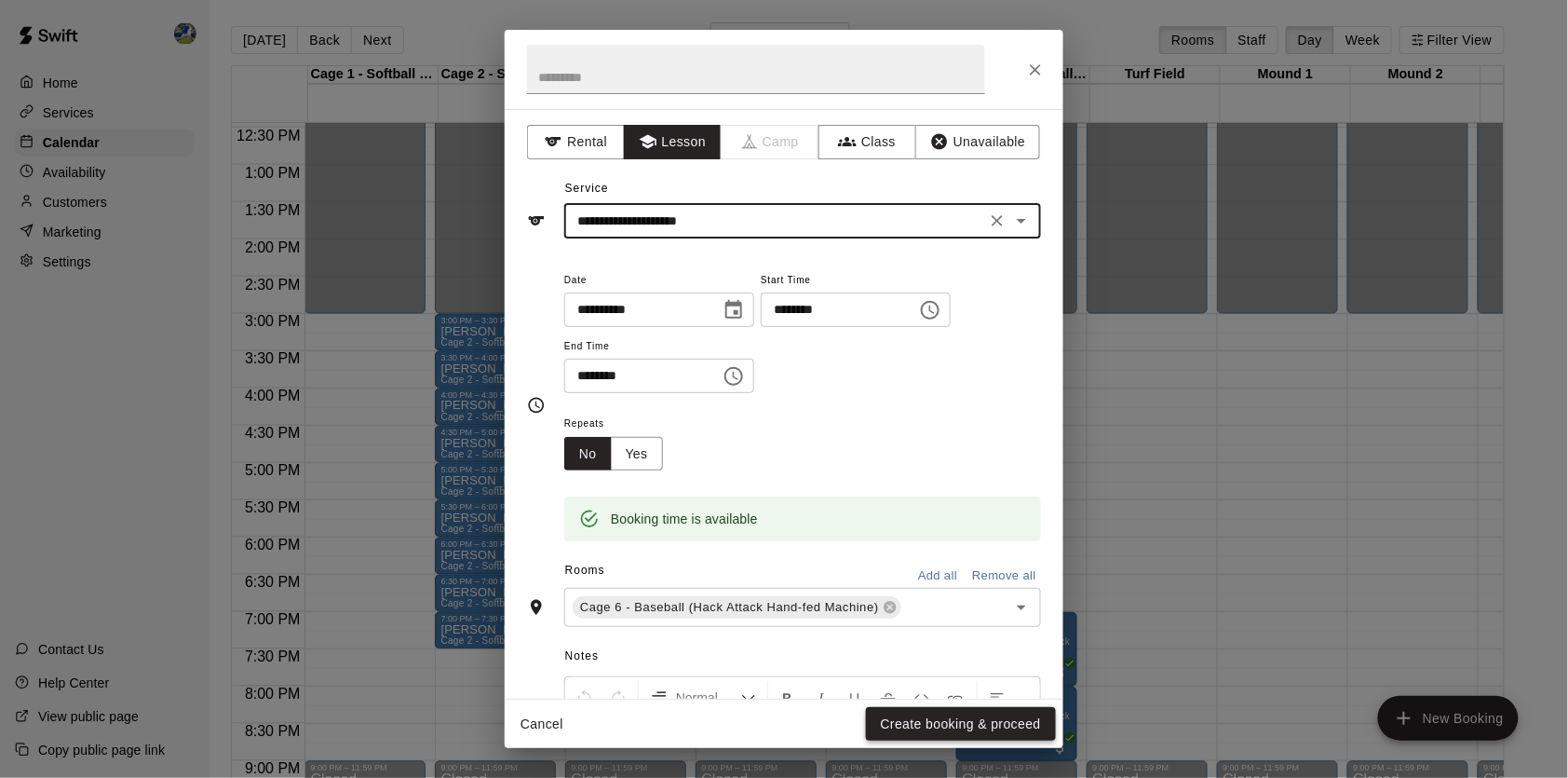
click at [986, 736] on button "Create booking & proceed" at bounding box center [961, 723] width 190 height 35
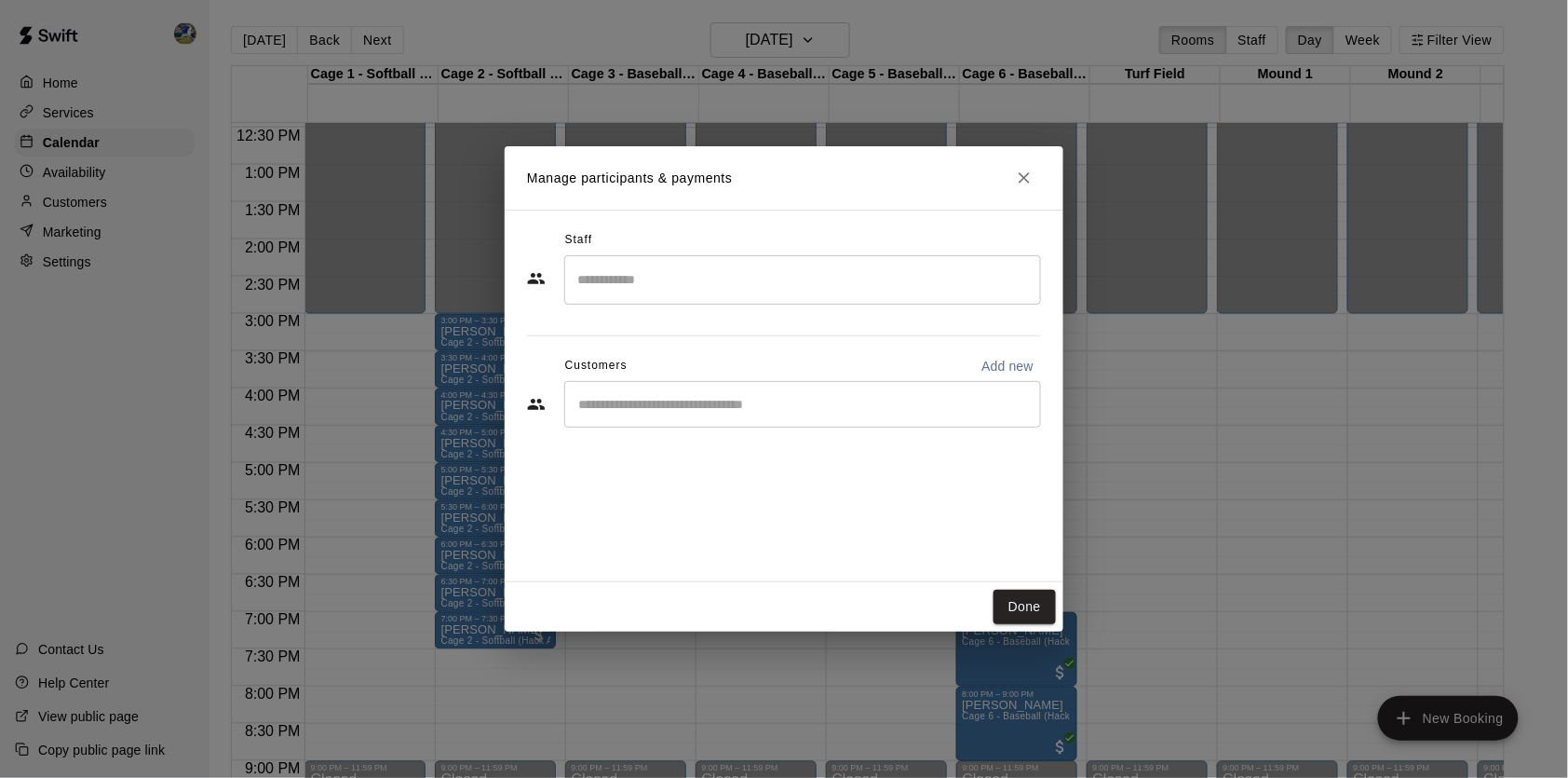
click at [723, 296] on input "Search staff" at bounding box center [803, 280] width 460 height 33
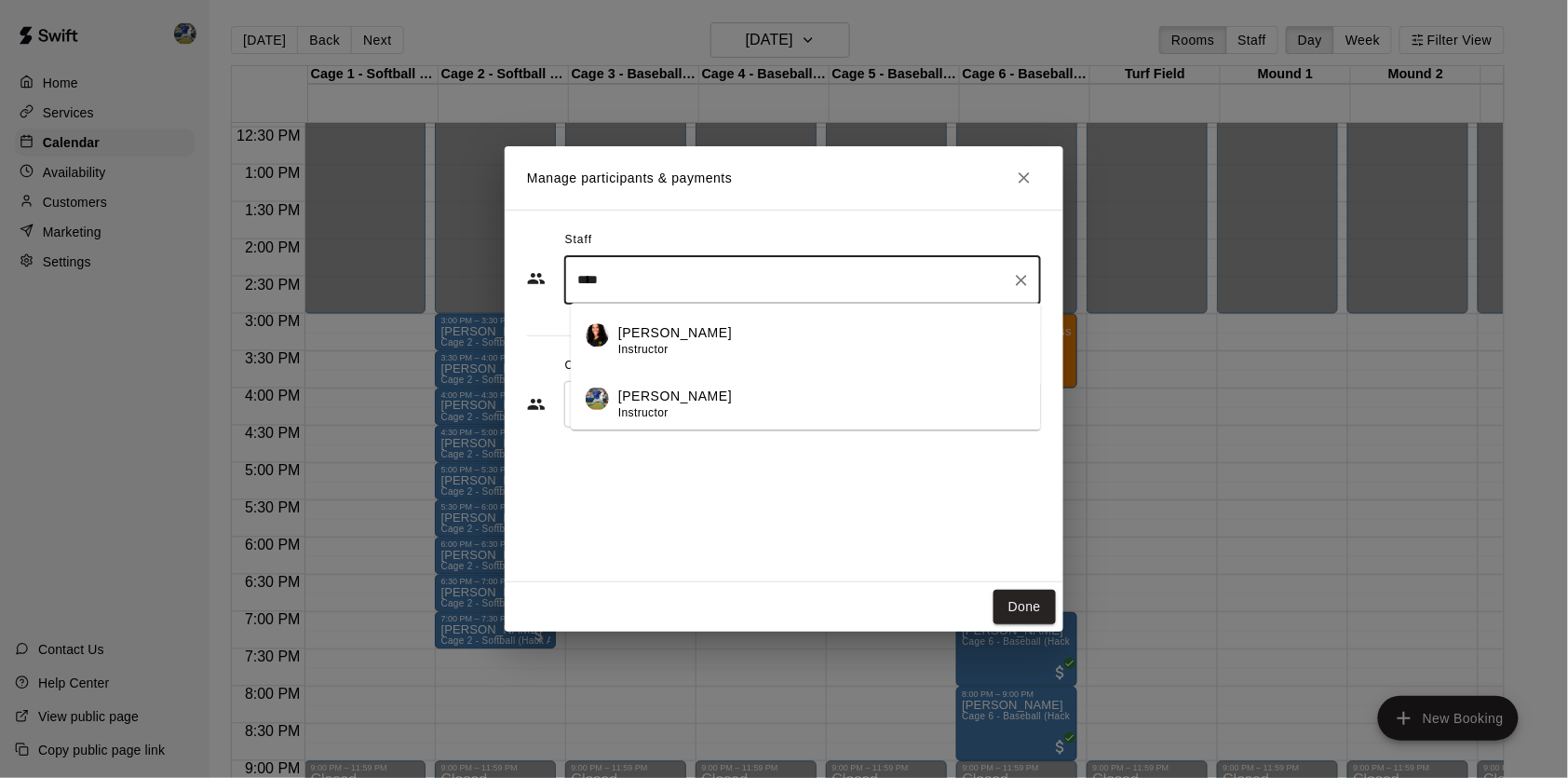
click at [721, 380] on li "[PERSON_NAME] Instructor" at bounding box center [806, 399] width 470 height 64
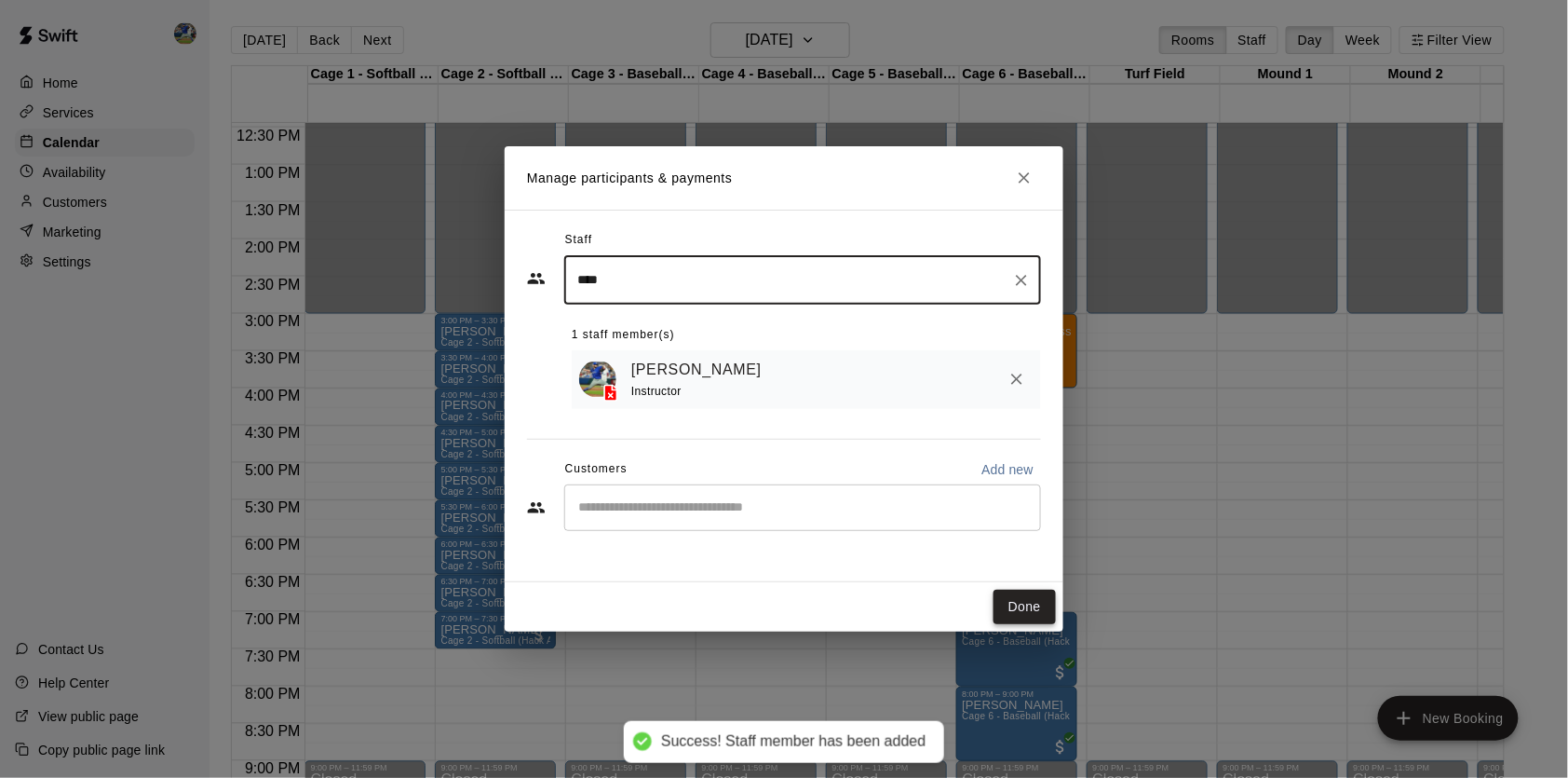
type input "****"
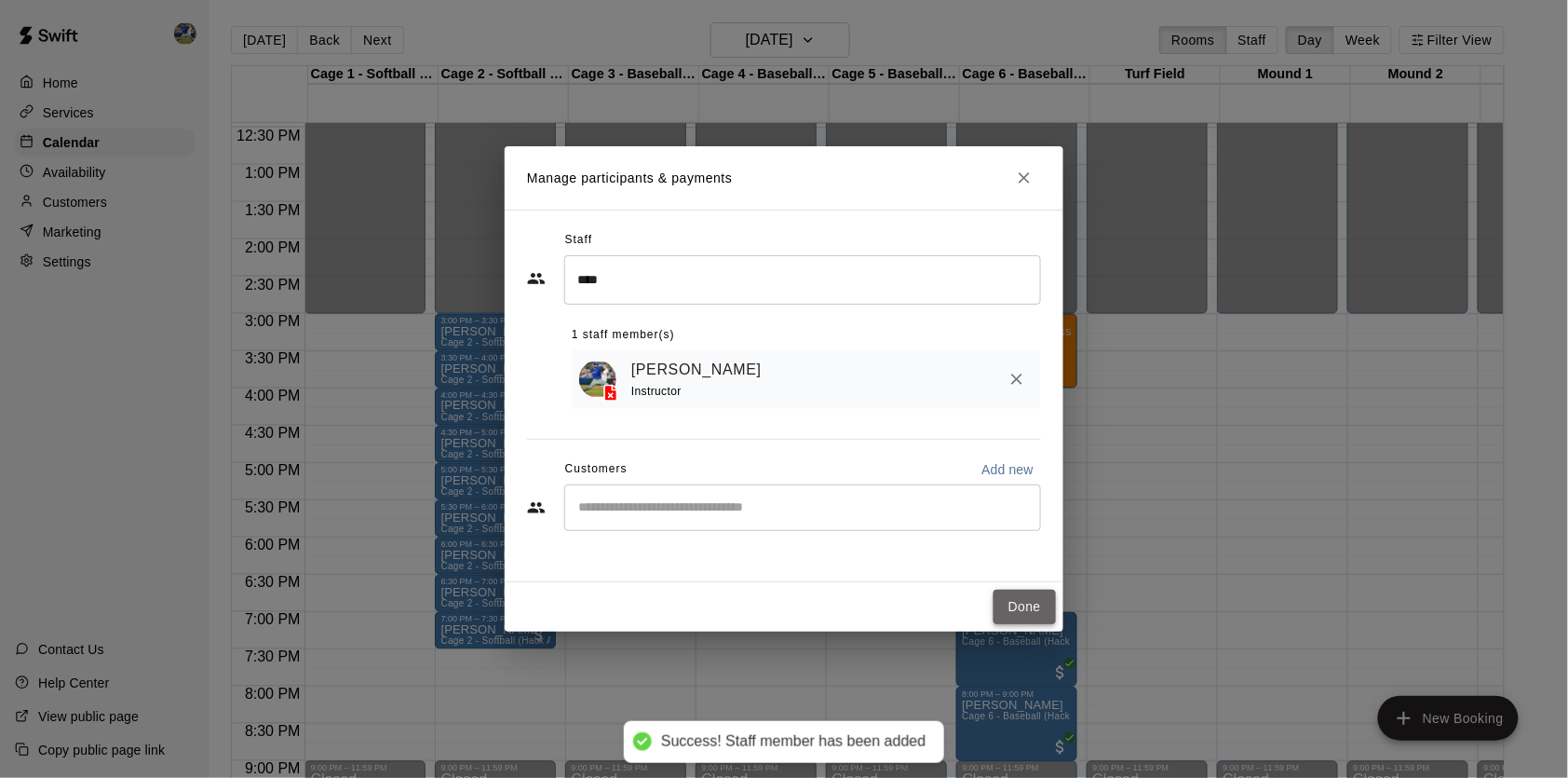
click at [1017, 591] on button "Done" at bounding box center [1024, 606] width 63 height 35
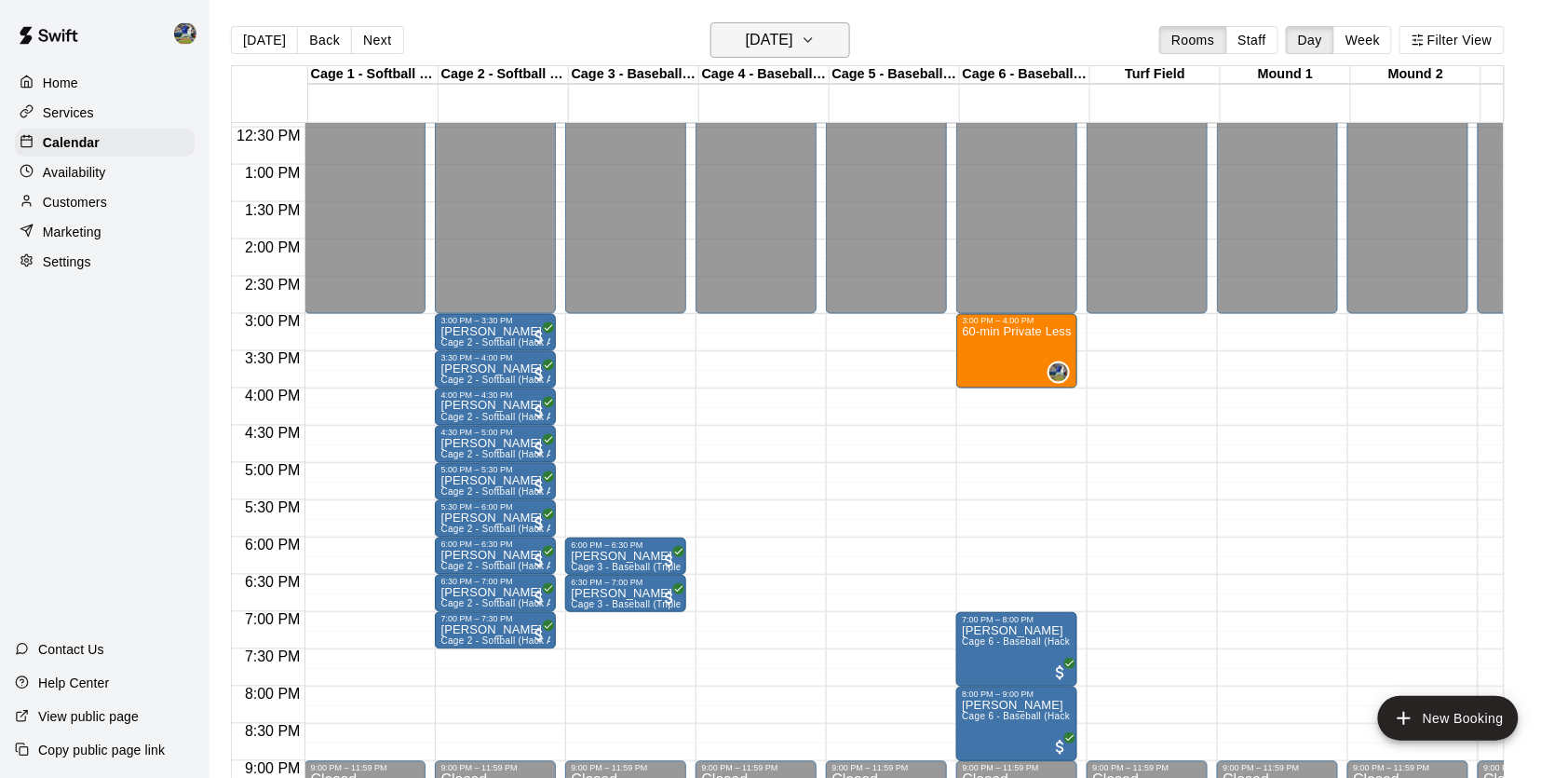
click at [752, 49] on h6 "[DATE]" at bounding box center [770, 40] width 48 height 26
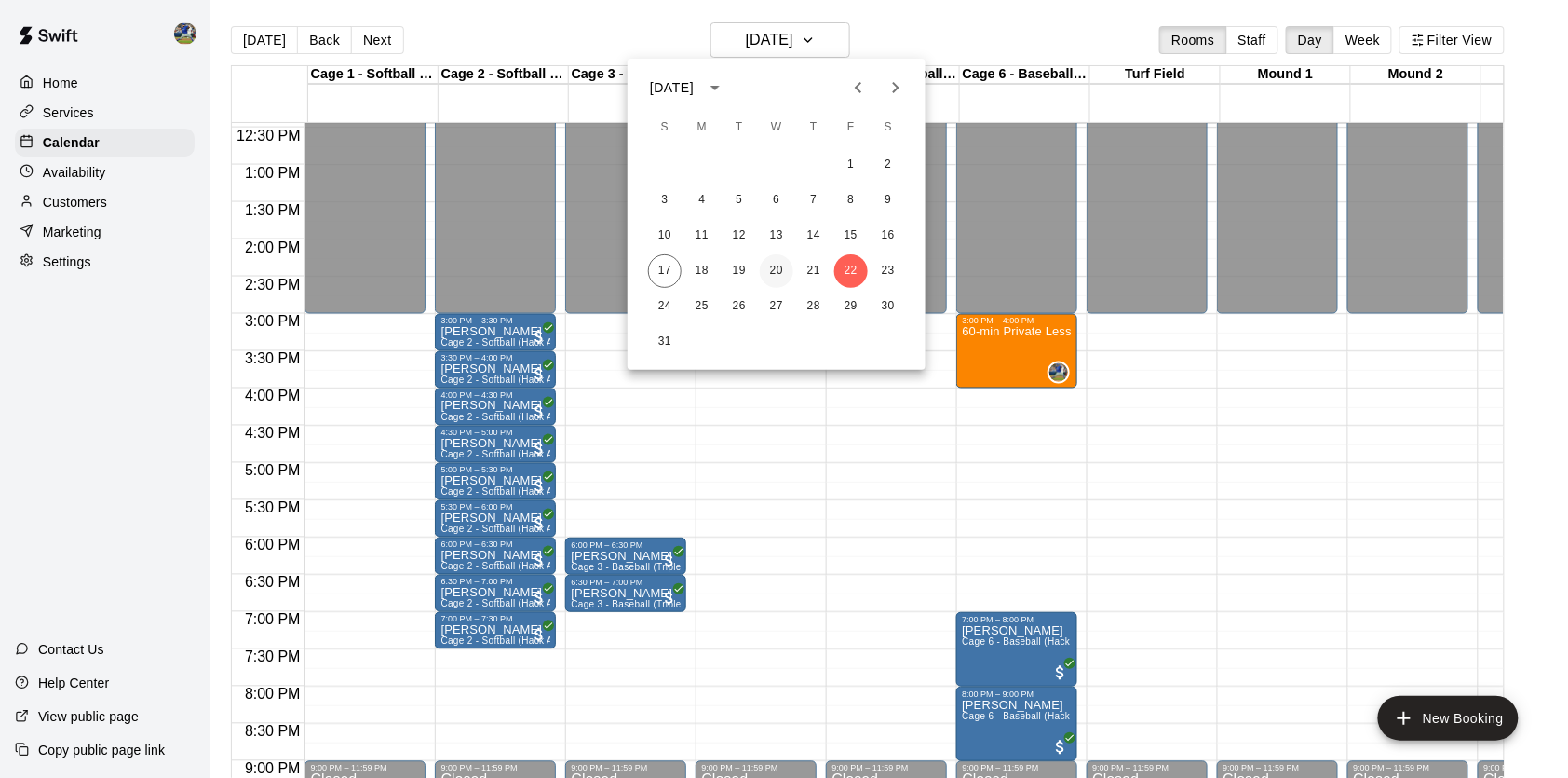
click at [770, 269] on button "20" at bounding box center [777, 271] width 34 height 34
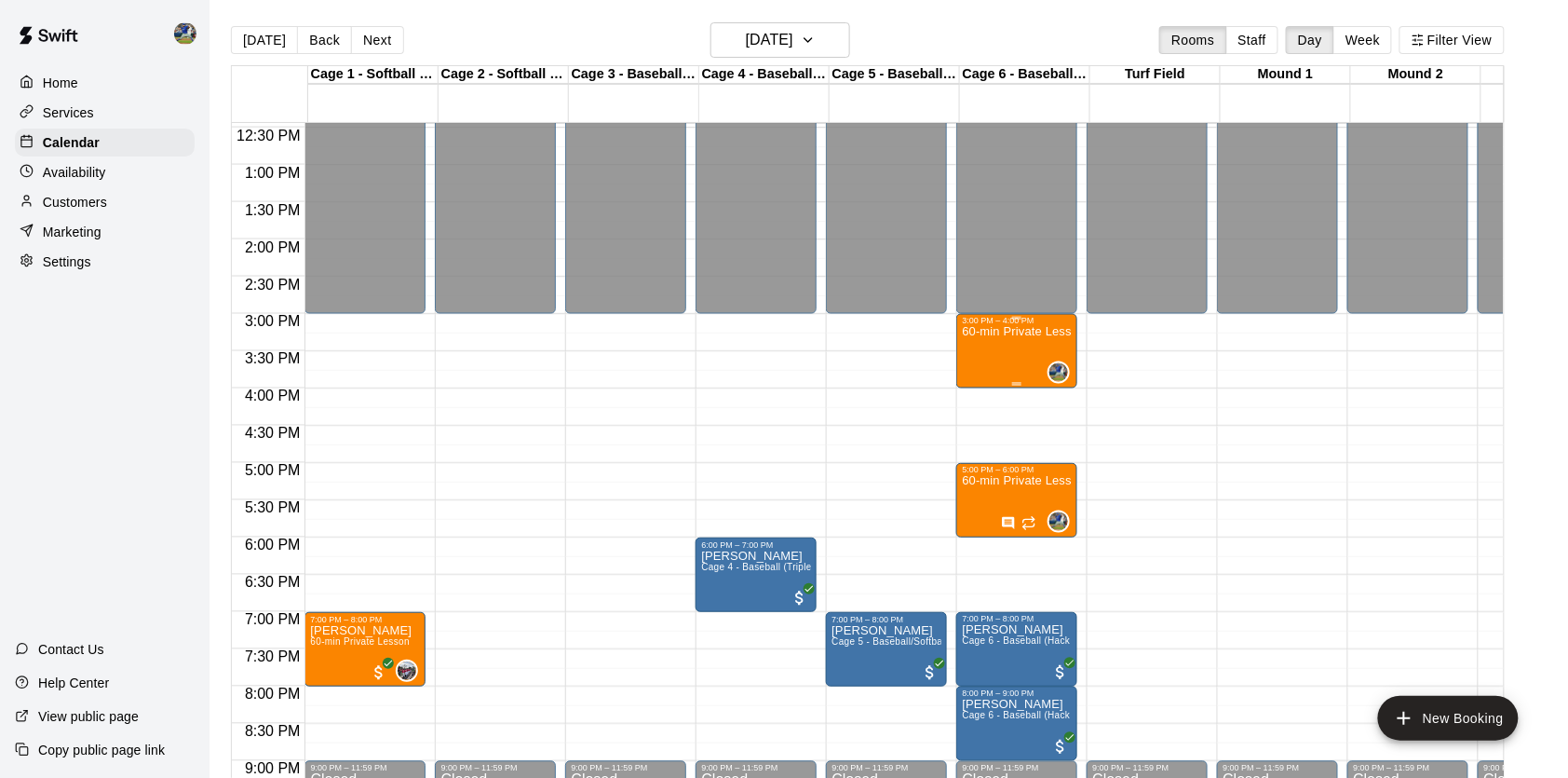
click at [994, 332] on p "60-min Private Lesson" at bounding box center [1016, 332] width 110 height 0
click at [976, 451] on icon "delete" at bounding box center [983, 442] width 23 height 23
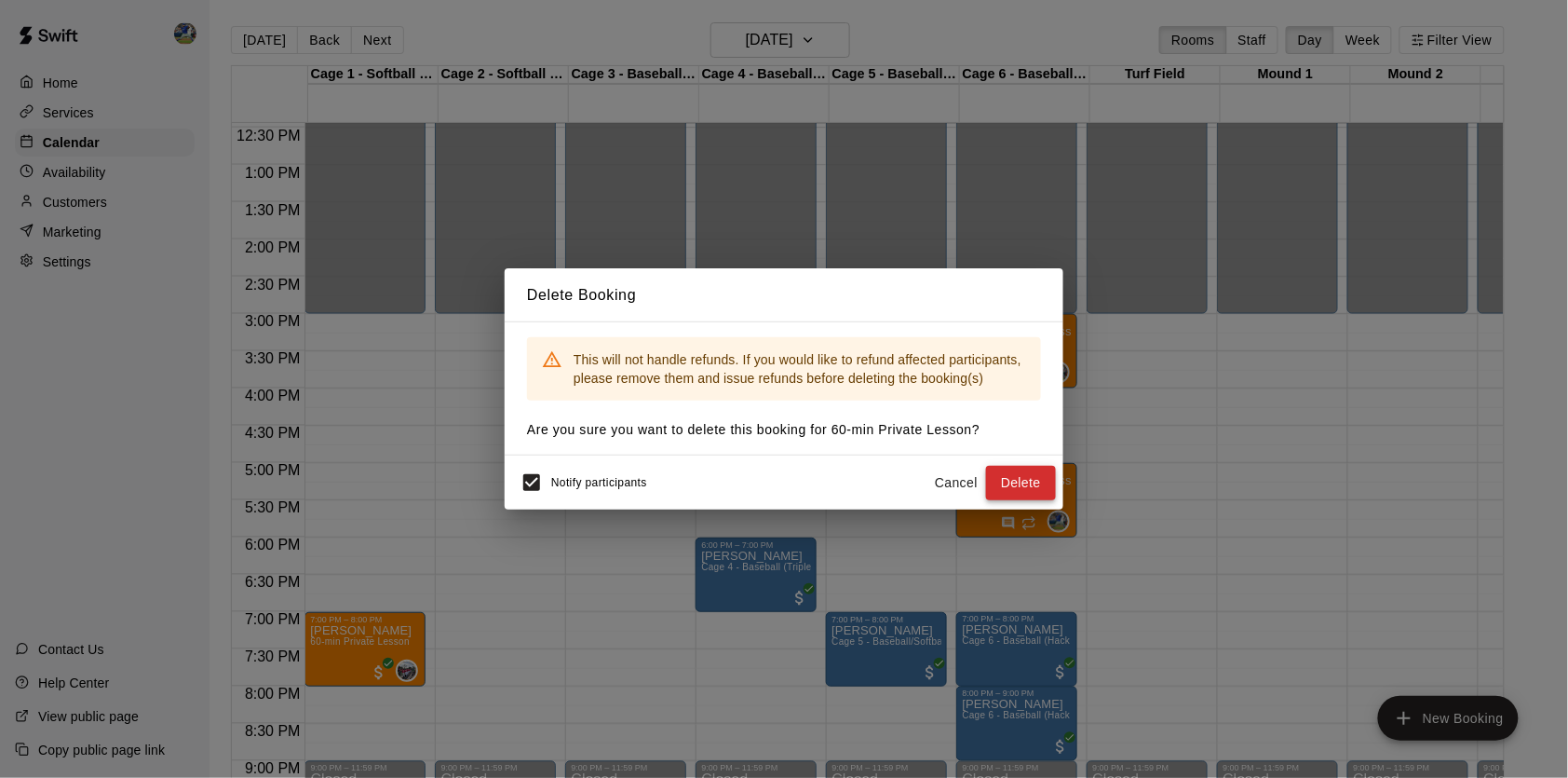
click at [1016, 488] on button "Delete" at bounding box center [1021, 482] width 69 height 35
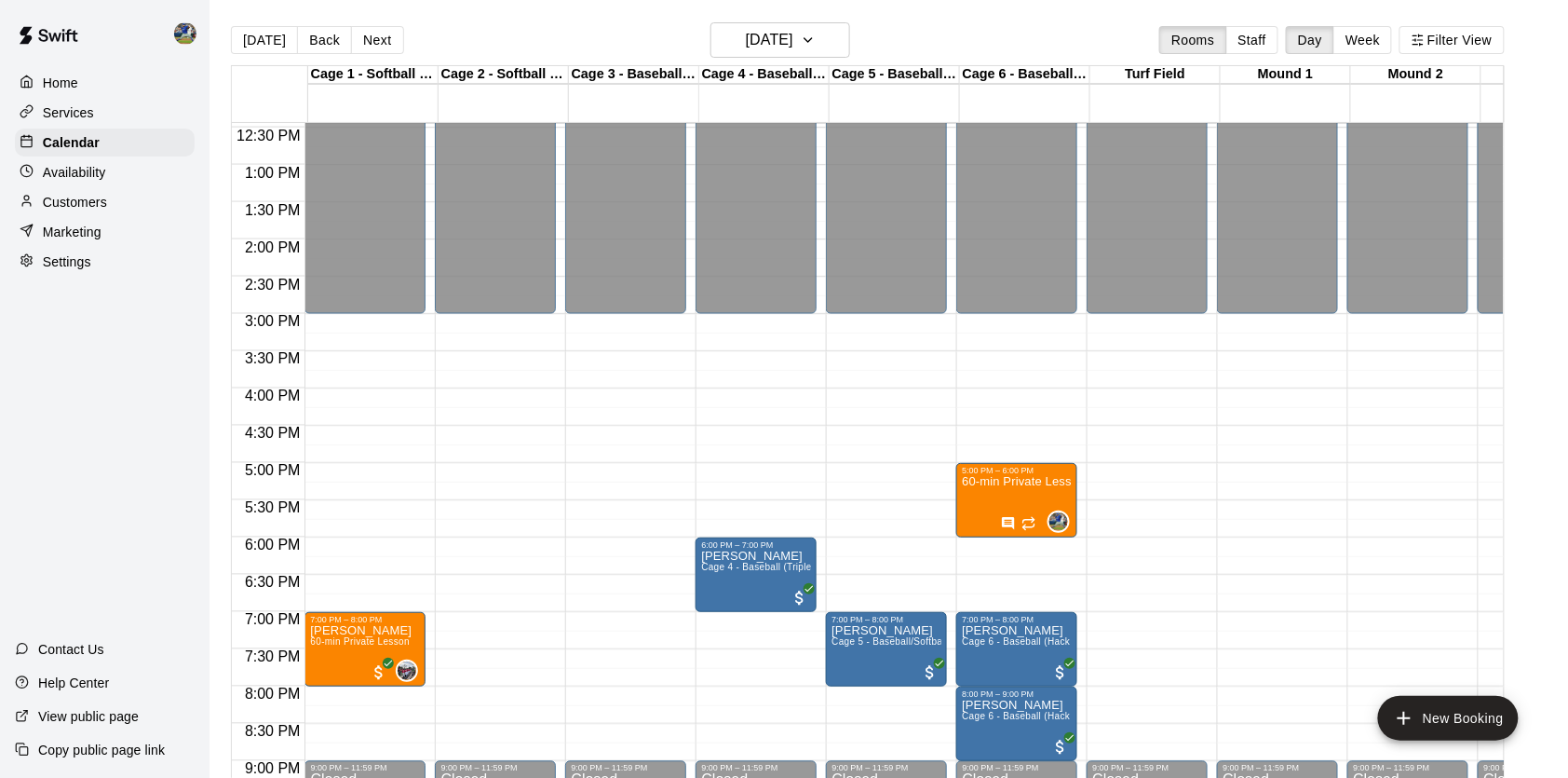
click at [132, 167] on div "Availability" at bounding box center [104, 173] width 180 height 28
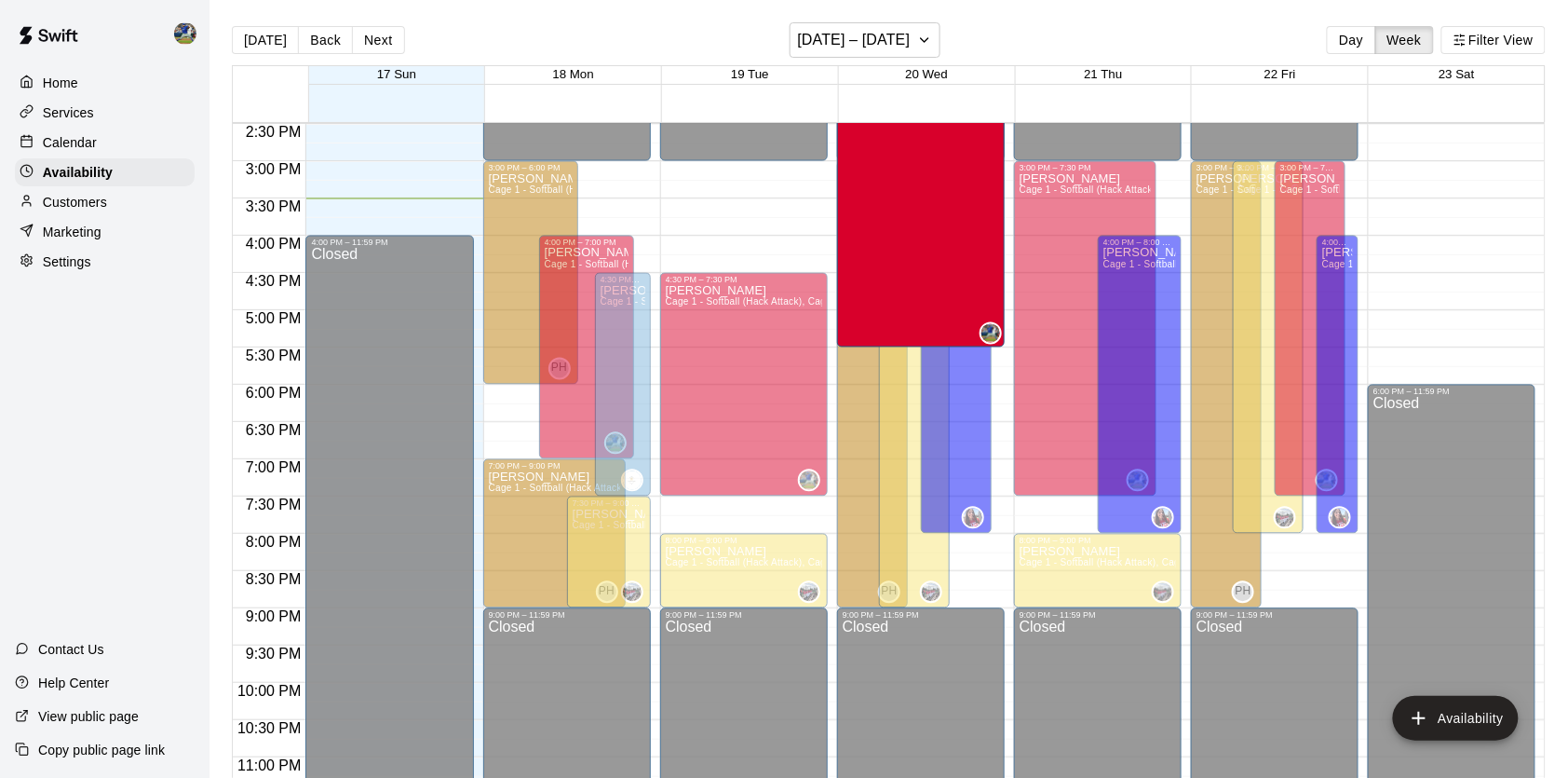
scroll to position [1043, 0]
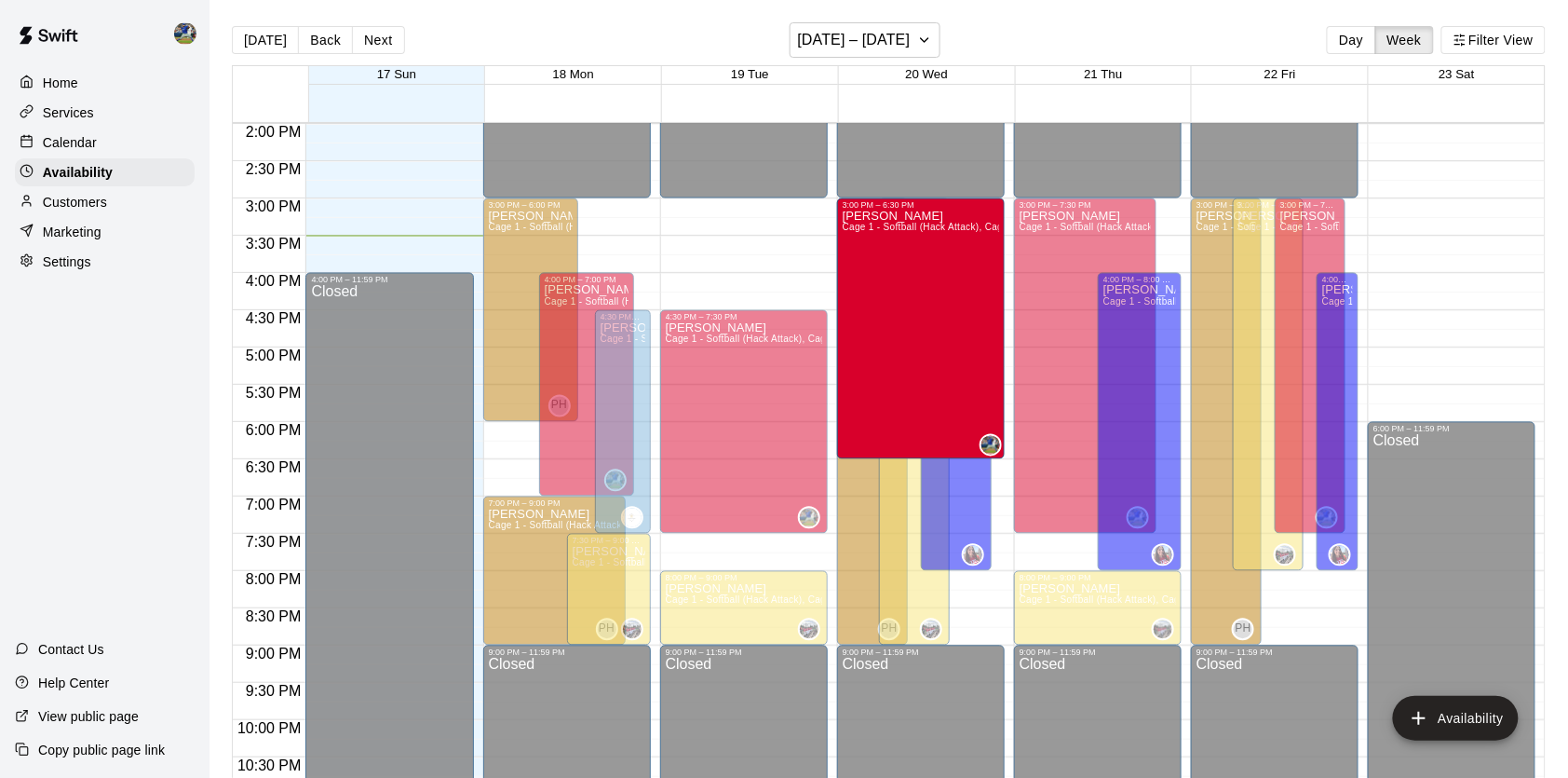
drag, startPoint x: 982, startPoint y: 284, endPoint x: 981, endPoint y: 251, distance: 33.0
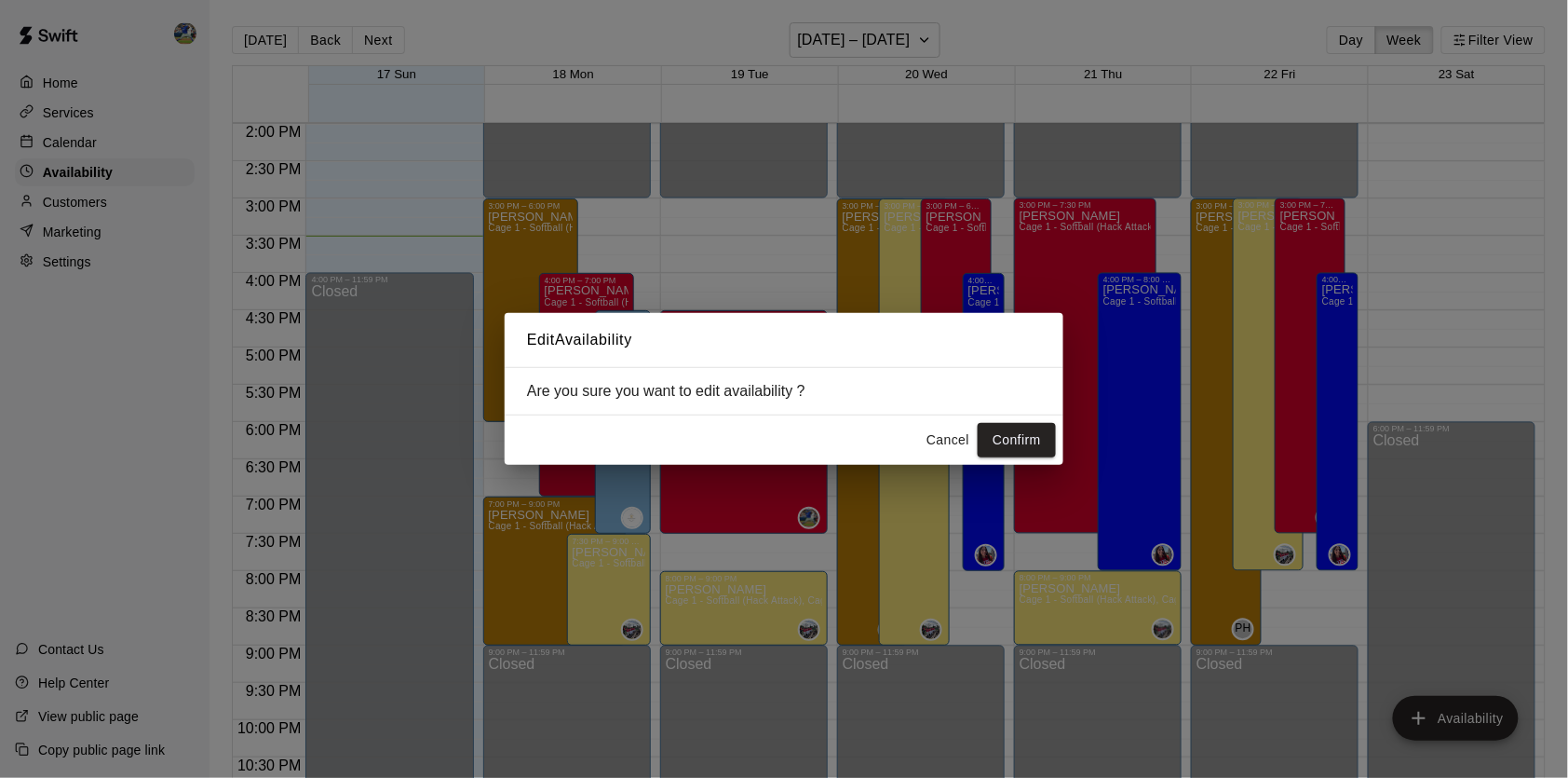
click at [993, 420] on div "Cancel Confirm" at bounding box center [784, 440] width 559 height 50
click at [998, 435] on button "Confirm" at bounding box center [1016, 440] width 78 height 35
